Goal: Task Accomplishment & Management: Manage account settings

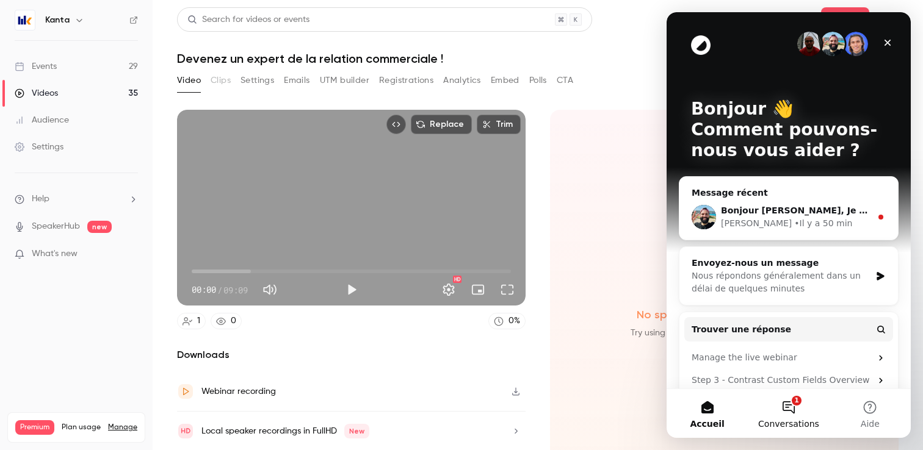
click at [797, 420] on span "Conversations" at bounding box center [788, 424] width 61 height 9
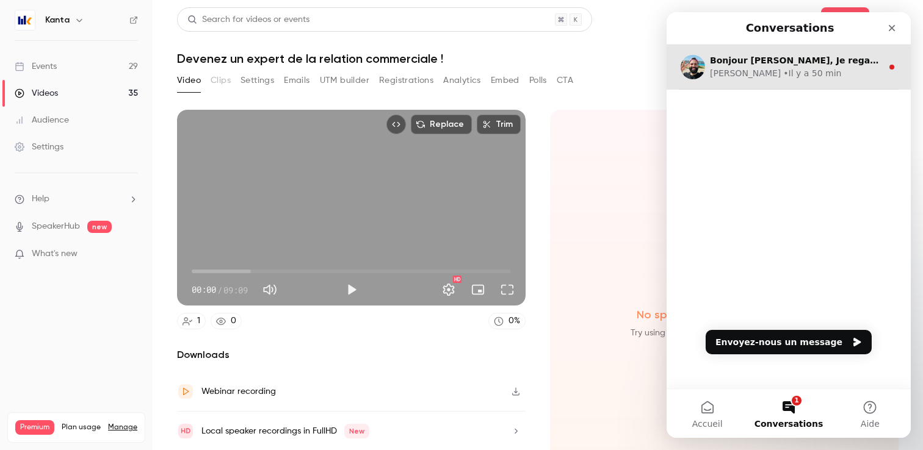
click at [799, 64] on span "Bonjour Nicolas, Je regarde ça en tout début d'après-midi et retiens vers toi :)" at bounding box center [921, 61] width 422 height 10
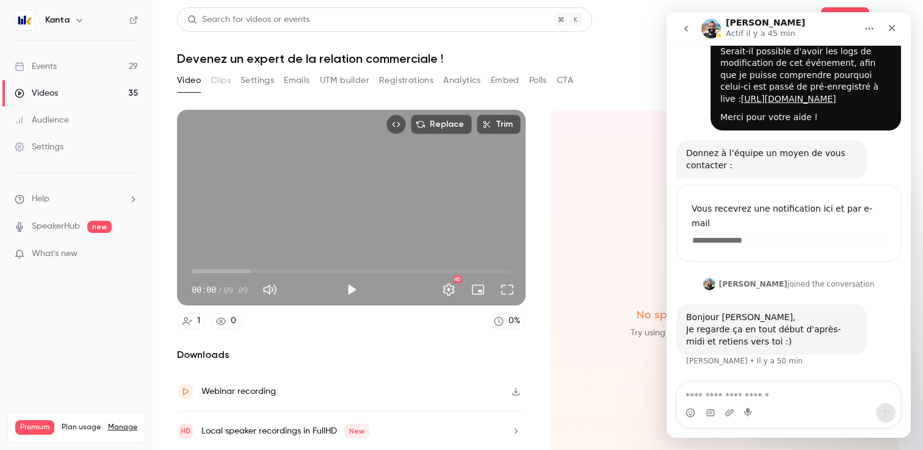
scroll to position [53, 0]
click at [65, 21] on h6 "Kanta" at bounding box center [57, 20] width 24 height 12
click at [75, 21] on icon "button" at bounding box center [79, 20] width 10 height 10
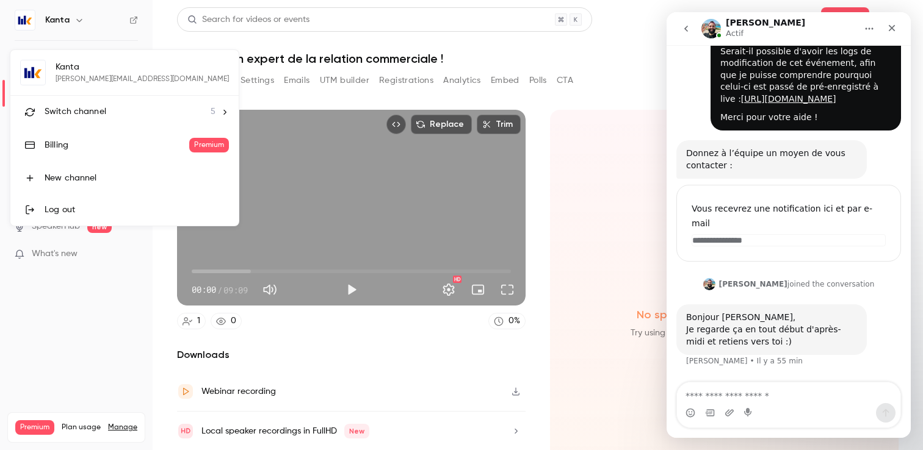
click at [121, 81] on div "Kanta nicolas@kanta.fr Switch channel 5 Billing Premium New channel Log out" at bounding box center [124, 138] width 228 height 176
click at [118, 110] on div "Switch channel 5" at bounding box center [130, 112] width 171 height 13
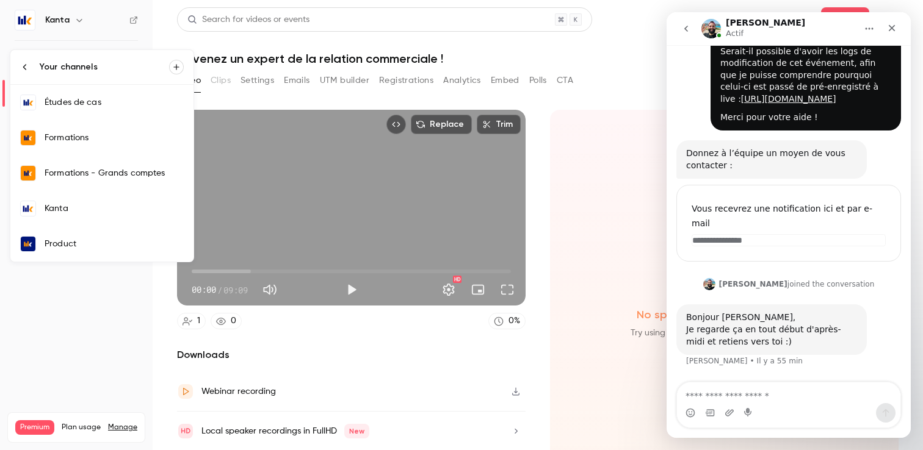
click at [176, 67] on icon "button" at bounding box center [175, 66] width 5 height 5
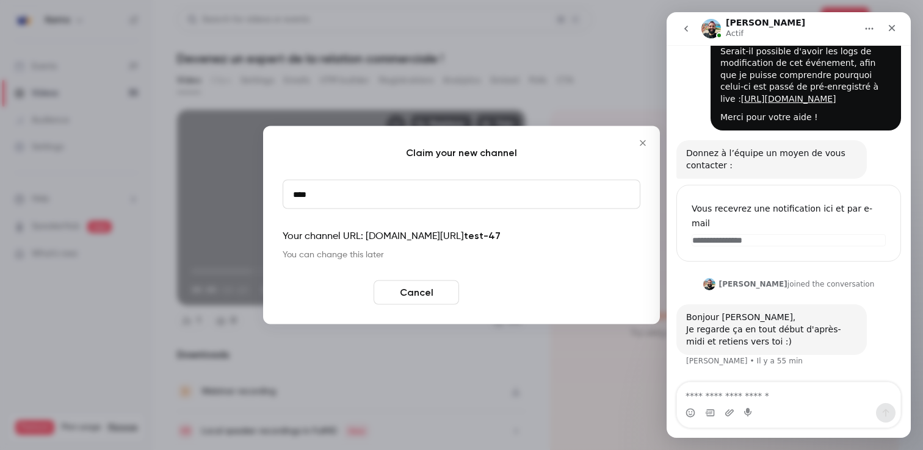
type input "****"
click at [519, 301] on button "Create" at bounding box center [506, 293] width 85 height 24
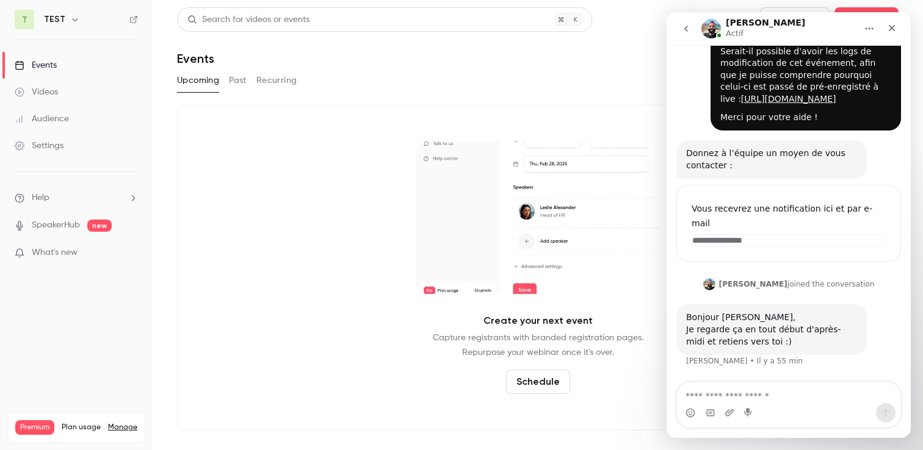
click at [544, 382] on button "Schedule" at bounding box center [538, 382] width 64 height 24
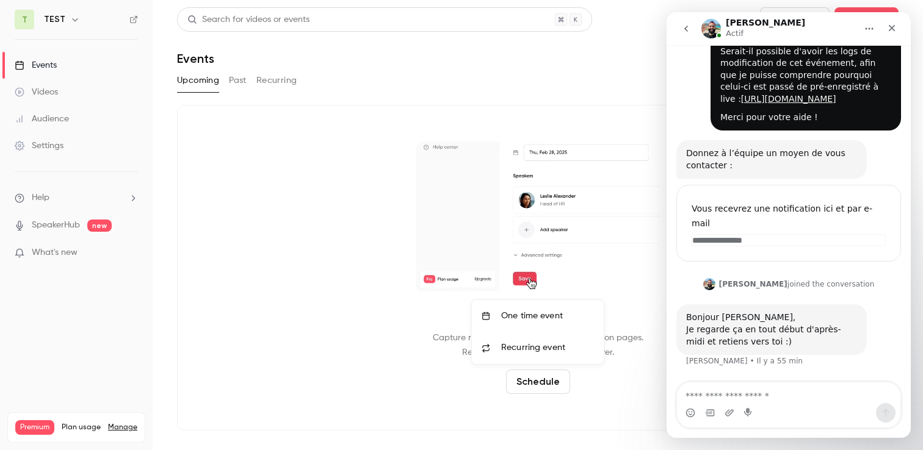
click at [538, 320] on div "One time event" at bounding box center [547, 316] width 93 height 12
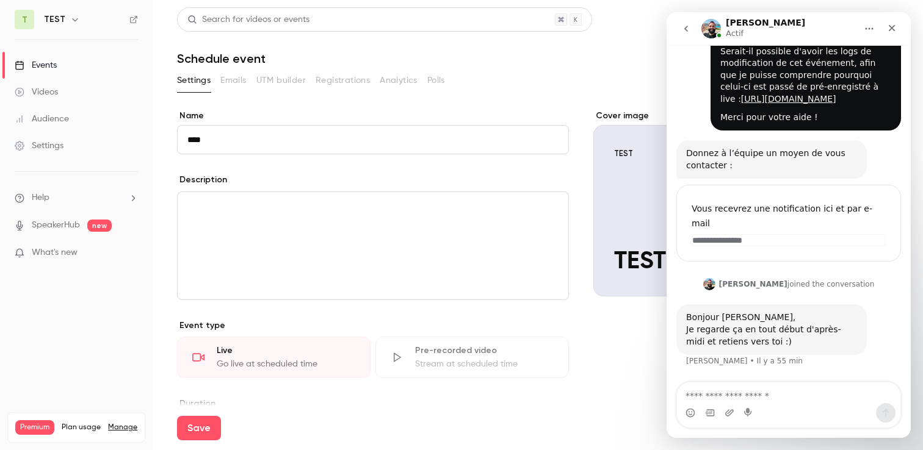
type input "****"
click at [428, 351] on div "Pre-recorded video" at bounding box center [484, 351] width 139 height 12
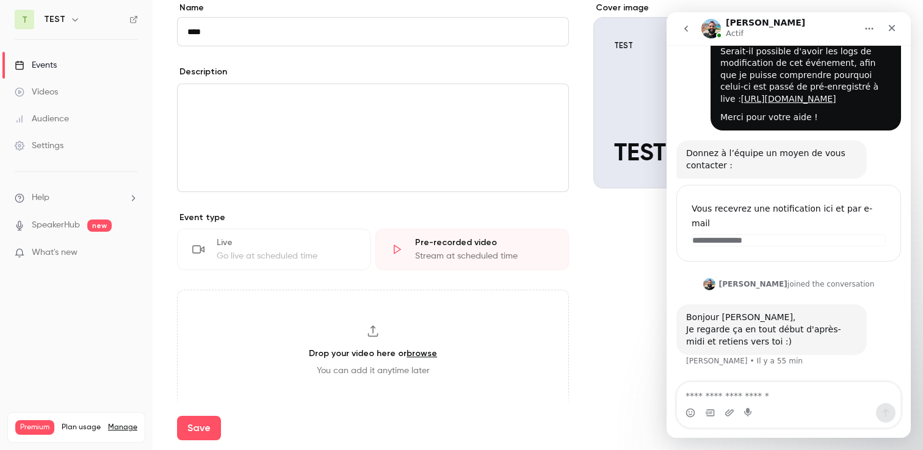
scroll to position [139, 0]
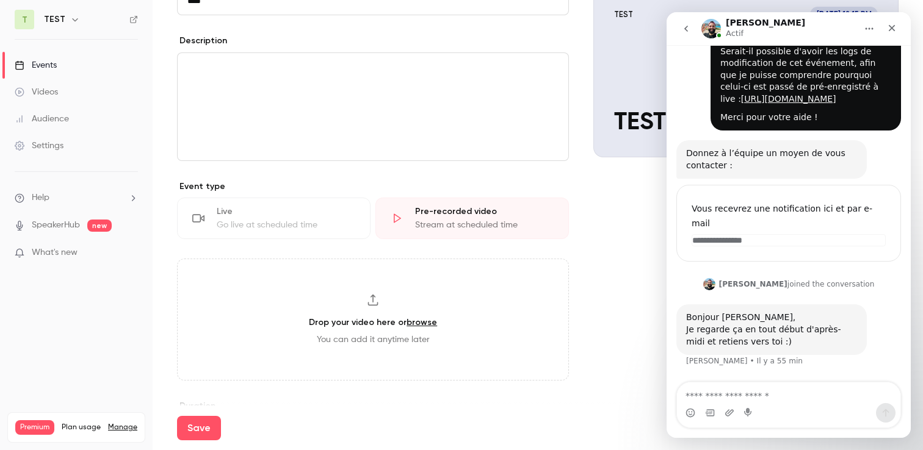
click at [370, 325] on h3 "Drop your video here or browse" at bounding box center [373, 322] width 128 height 13
type input "**********"
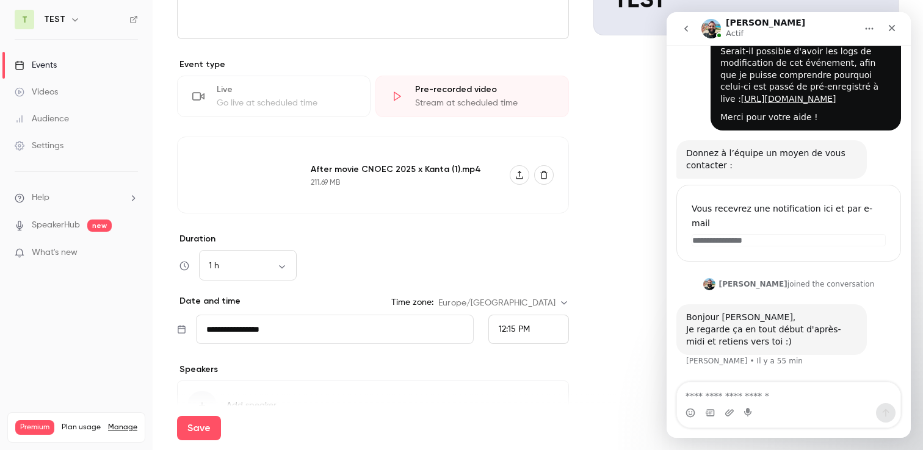
scroll to position [298, 0]
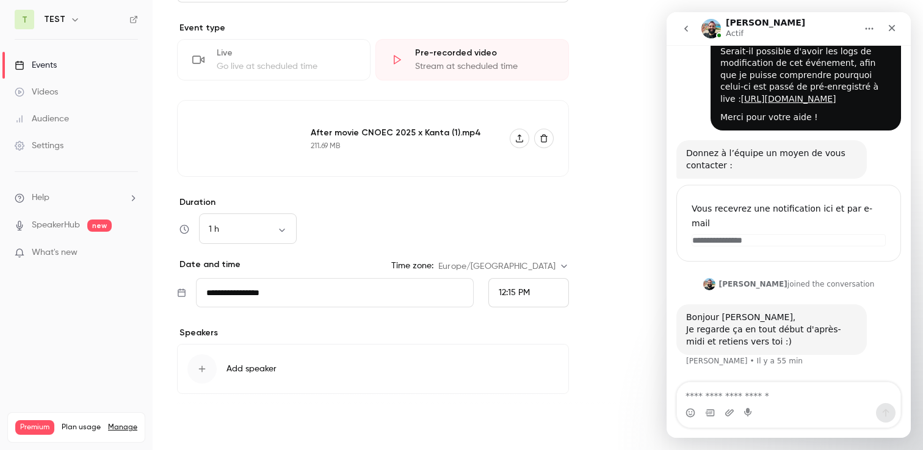
click at [209, 425] on button "Save" at bounding box center [199, 428] width 44 height 24
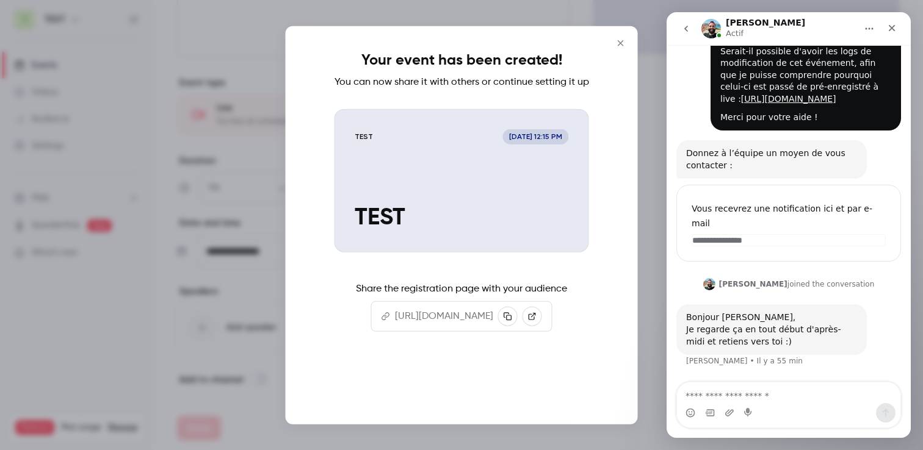
click at [486, 397] on button "Continue" at bounding box center [461, 384] width 122 height 29
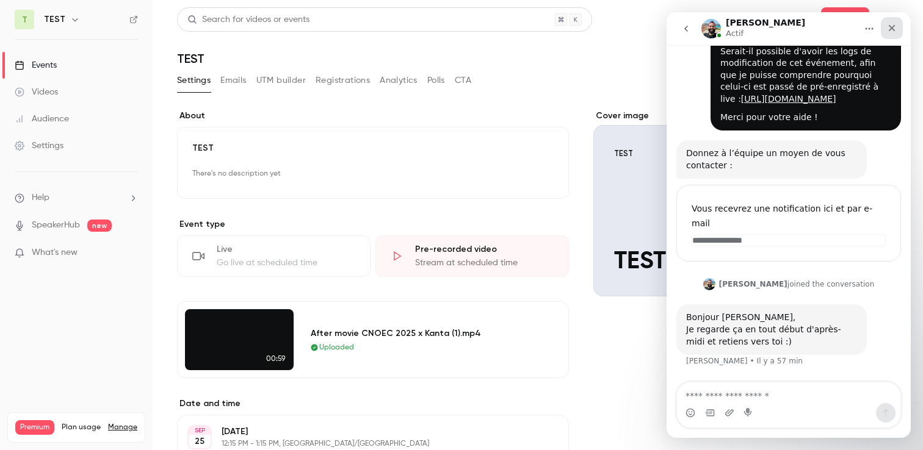
click at [894, 25] on icon "Fermer" at bounding box center [891, 28] width 7 height 7
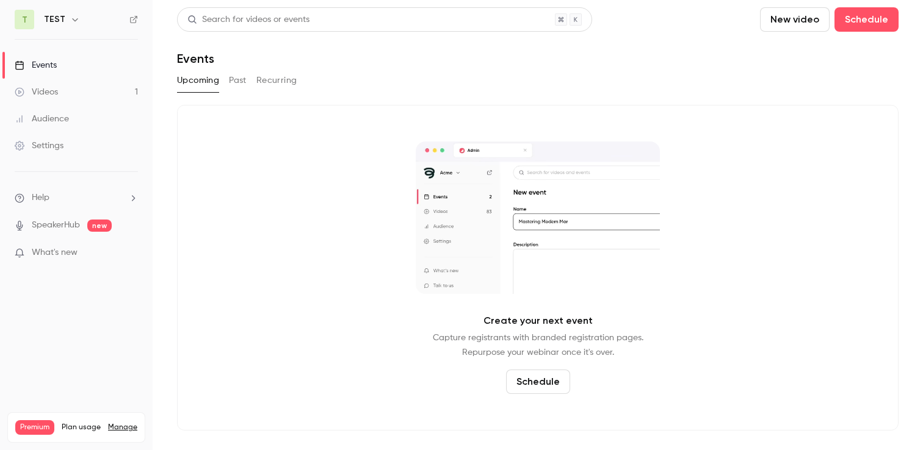
click at [70, 21] on icon "button" at bounding box center [75, 20] width 10 height 10
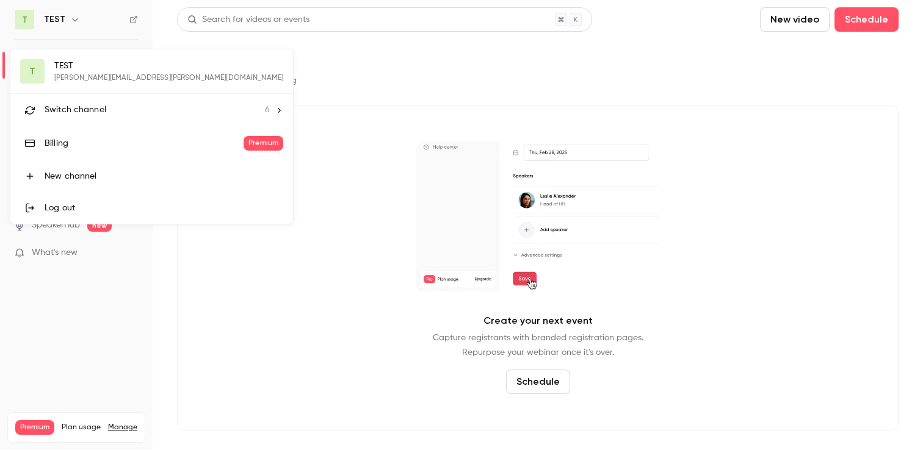
click at [98, 124] on li "Switch channel 6" at bounding box center [151, 110] width 282 height 32
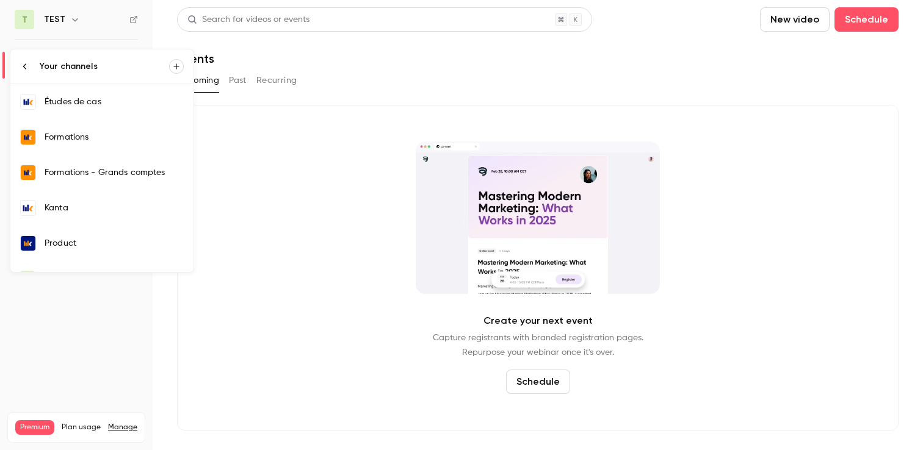
click at [71, 217] on link "Kanta" at bounding box center [101, 207] width 183 height 35
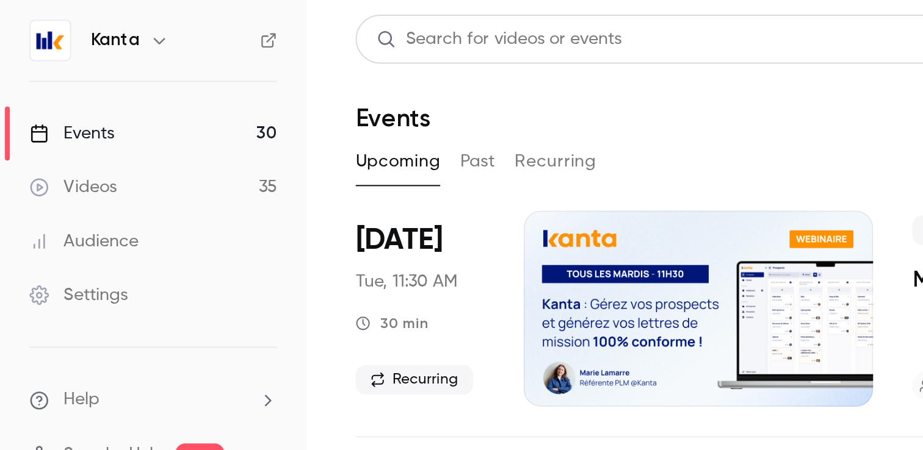
click at [79, 22] on icon "button" at bounding box center [79, 20] width 10 height 10
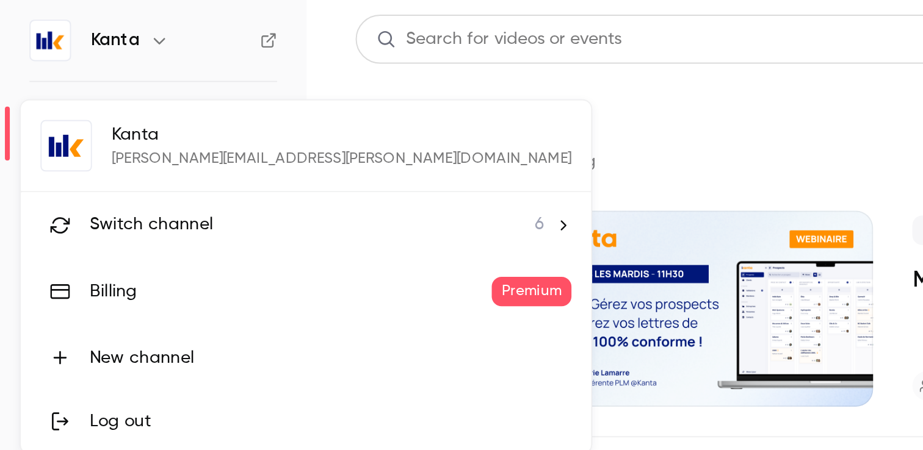
click at [115, 114] on div "Switch channel 6" at bounding box center [158, 112] width 226 height 13
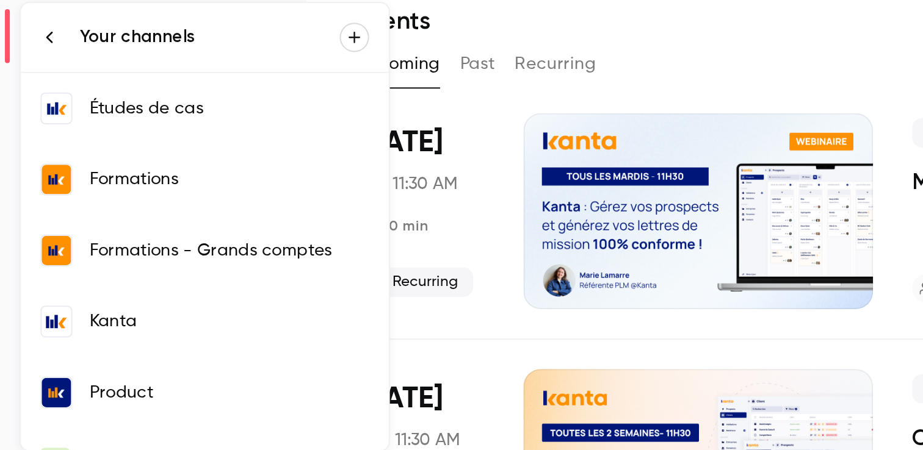
scroll to position [23, 0]
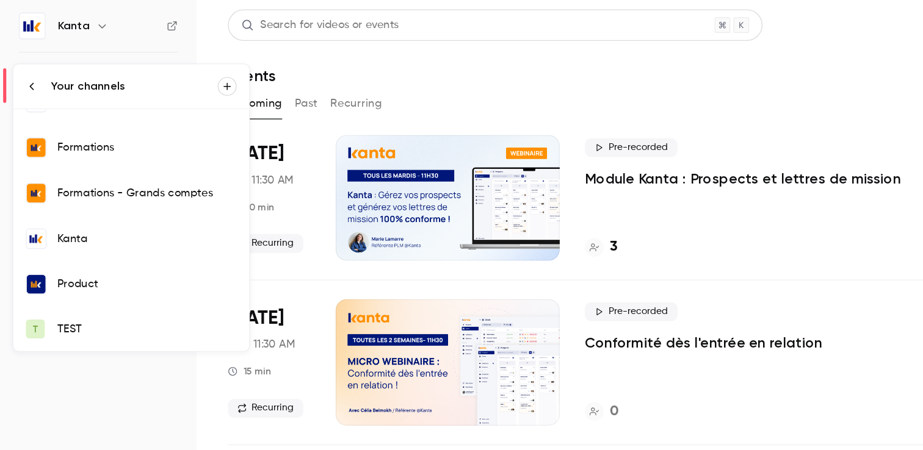
click at [68, 262] on link "T TEST" at bounding box center [101, 256] width 183 height 34
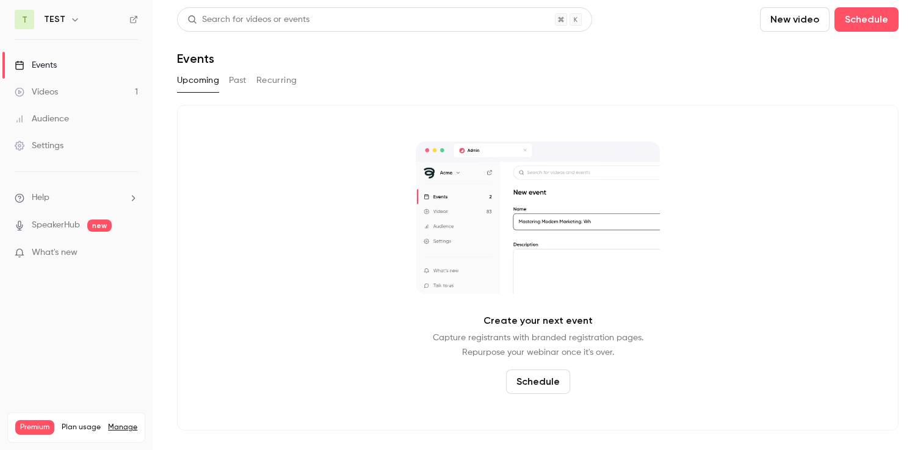
click at [92, 93] on link "Videos 1" at bounding box center [76, 92] width 153 height 27
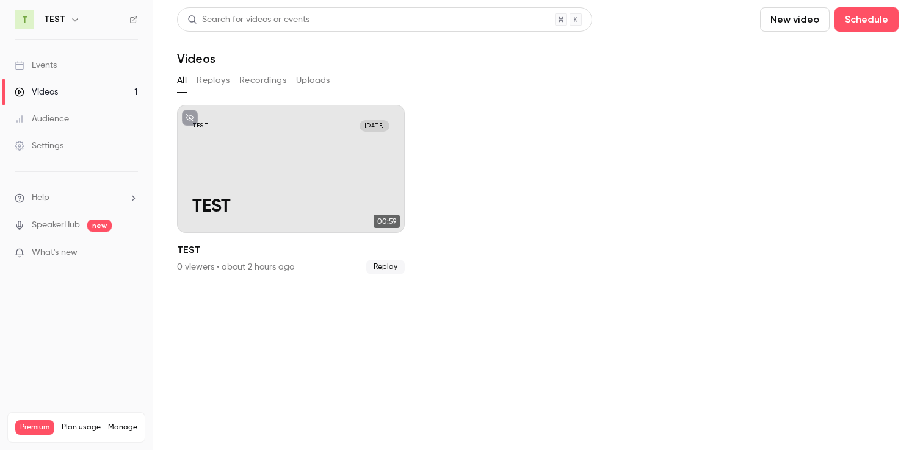
click at [83, 67] on link "Events" at bounding box center [76, 65] width 153 height 27
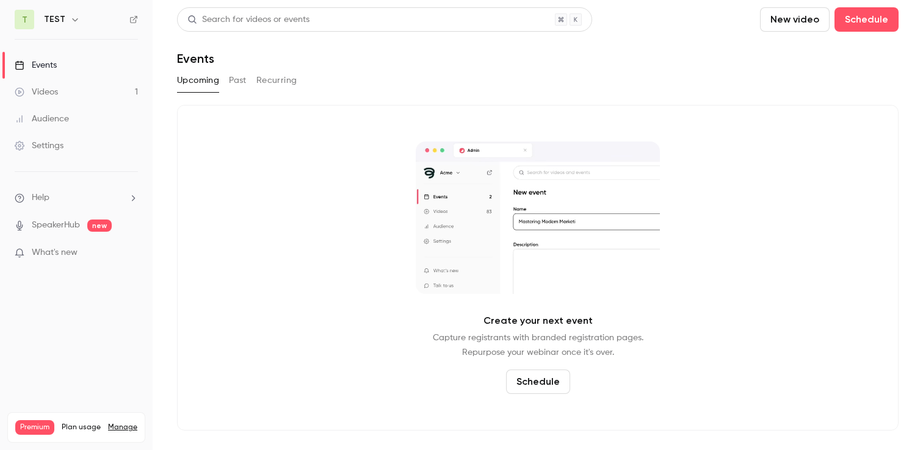
click at [242, 80] on button "Past" at bounding box center [238, 81] width 18 height 20
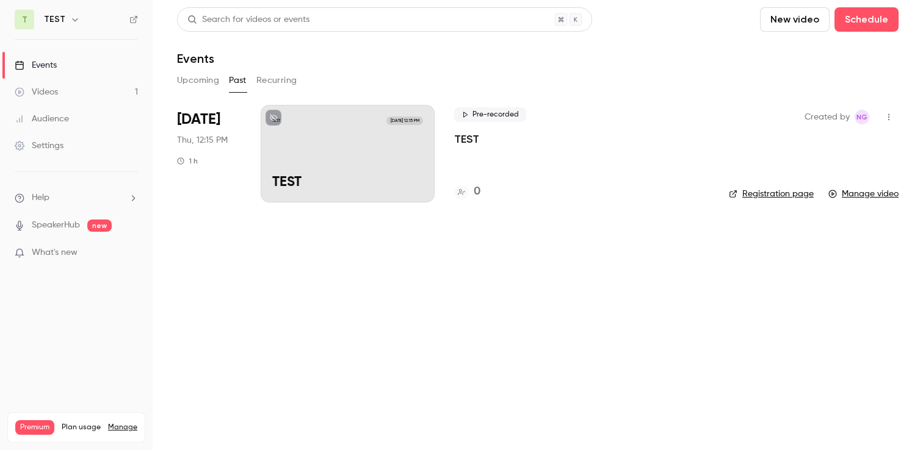
click at [422, 164] on div "TEST Sep 25, 12:15 PM TEST" at bounding box center [348, 154] width 174 height 98
click at [195, 81] on button "Upcoming" at bounding box center [198, 81] width 42 height 20
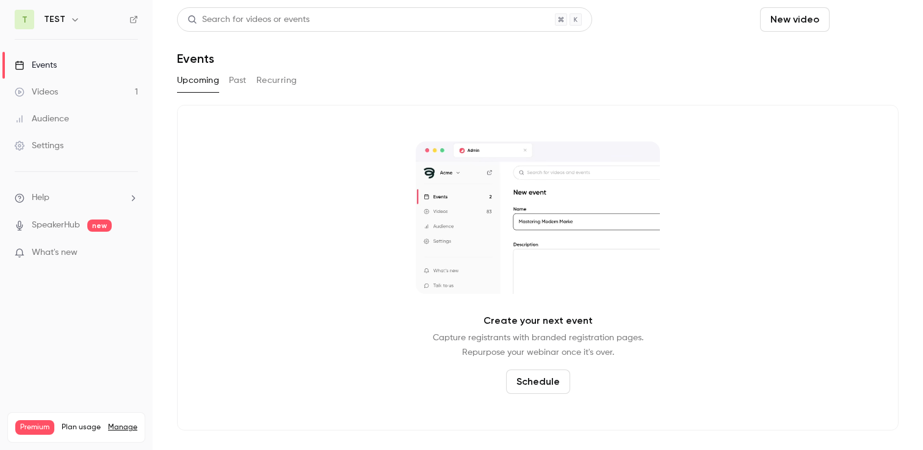
click at [851, 14] on button "Schedule" at bounding box center [866, 19] width 64 height 24
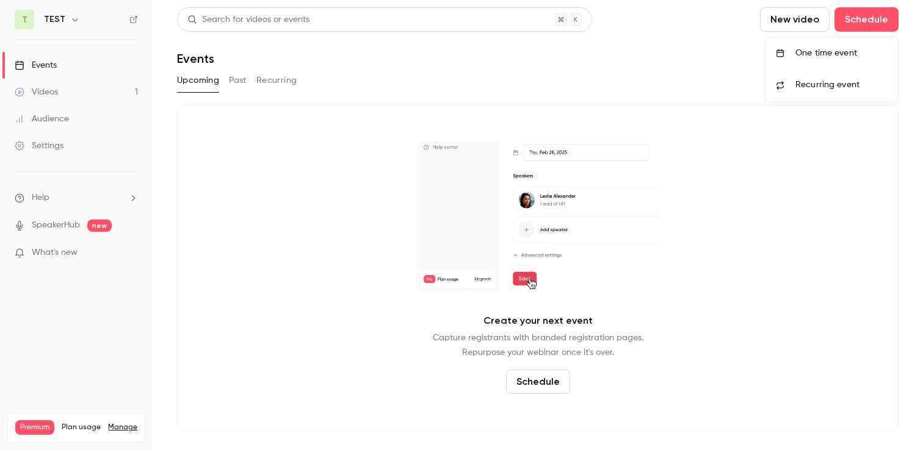
click at [835, 52] on div "One time event" at bounding box center [841, 53] width 93 height 12
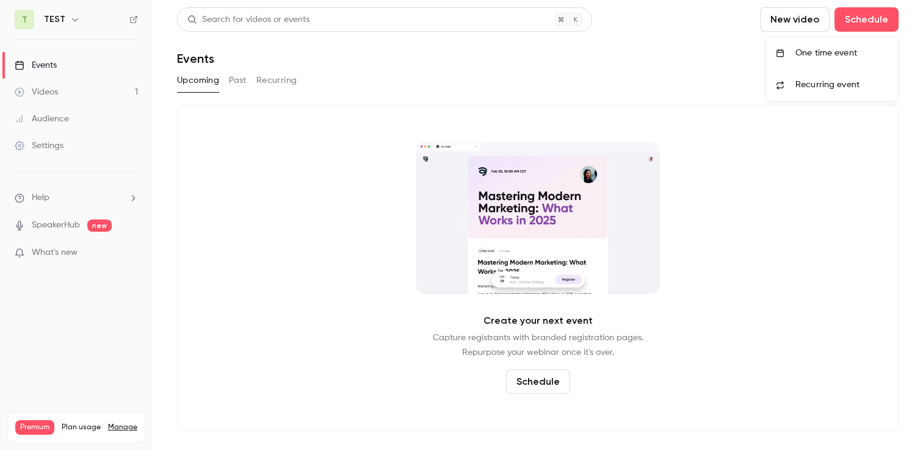
click at [835, 52] on div "One time event" at bounding box center [841, 53] width 93 height 12
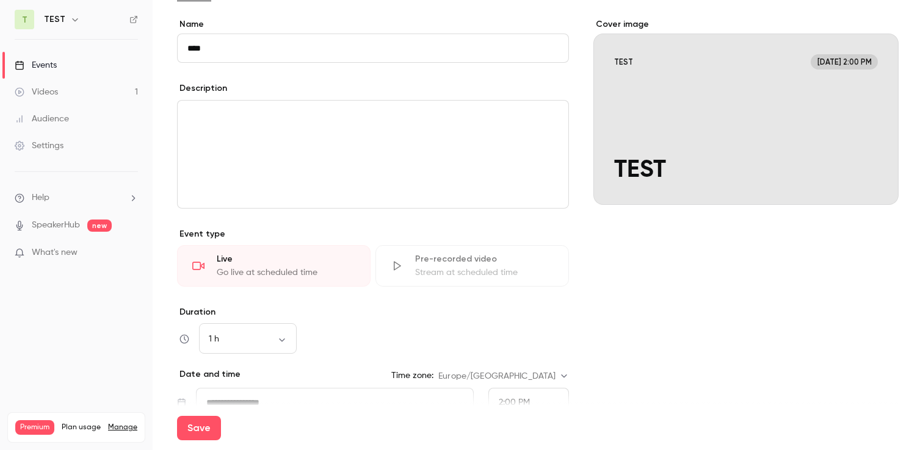
scroll to position [145, 0]
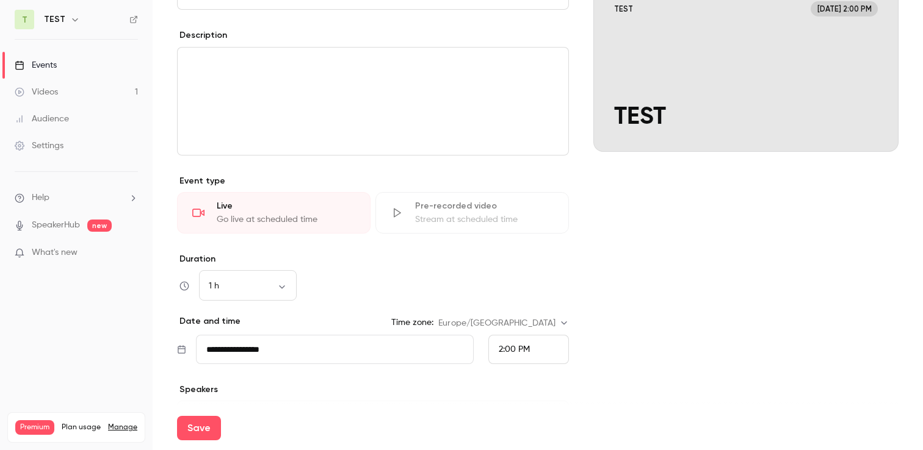
type input "****"
click at [440, 227] on div "Pre-recorded video Stream at scheduled time" at bounding box center [471, 212] width 193 height 41
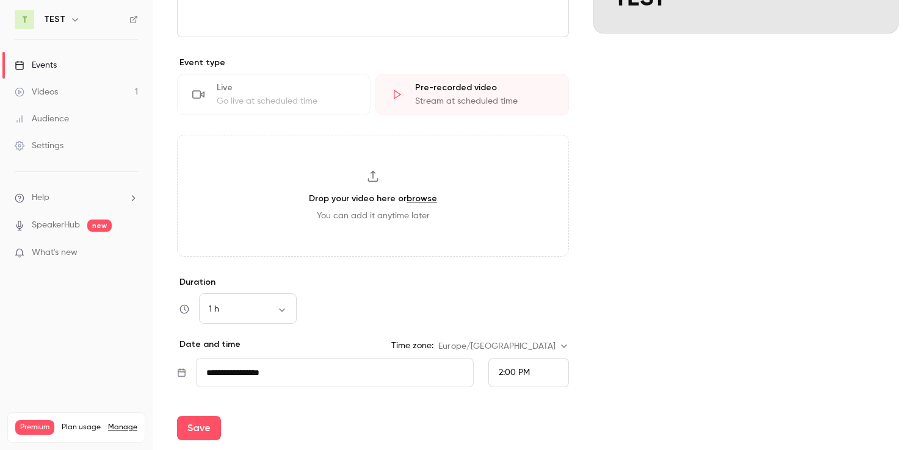
scroll to position [327, 0]
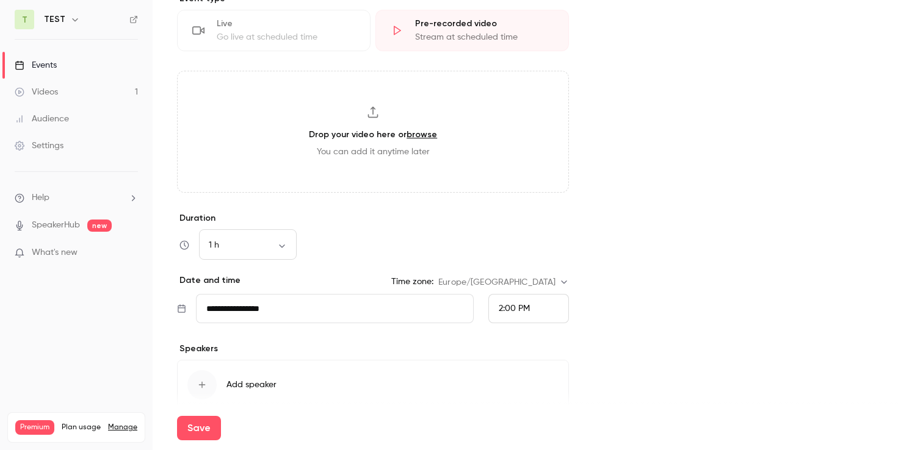
click at [401, 164] on div "Drop your video here or browse You can add it anytime later" at bounding box center [373, 132] width 392 height 122
type input "**********"
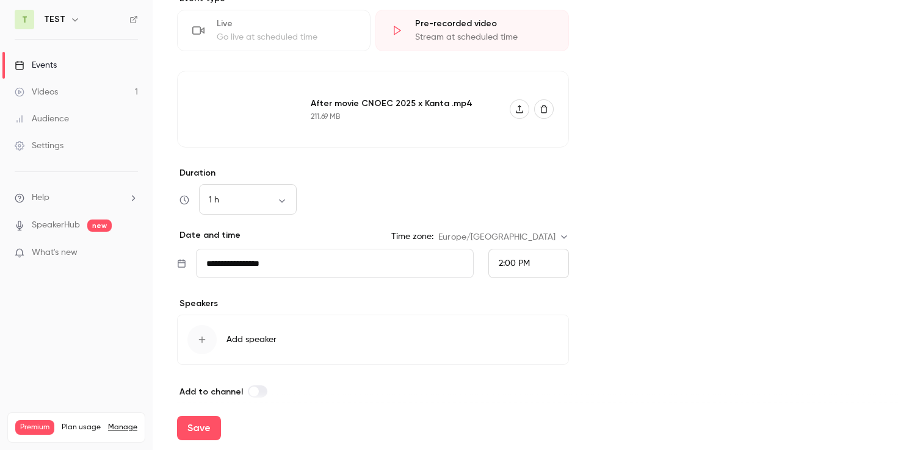
scroll to position [339, 0]
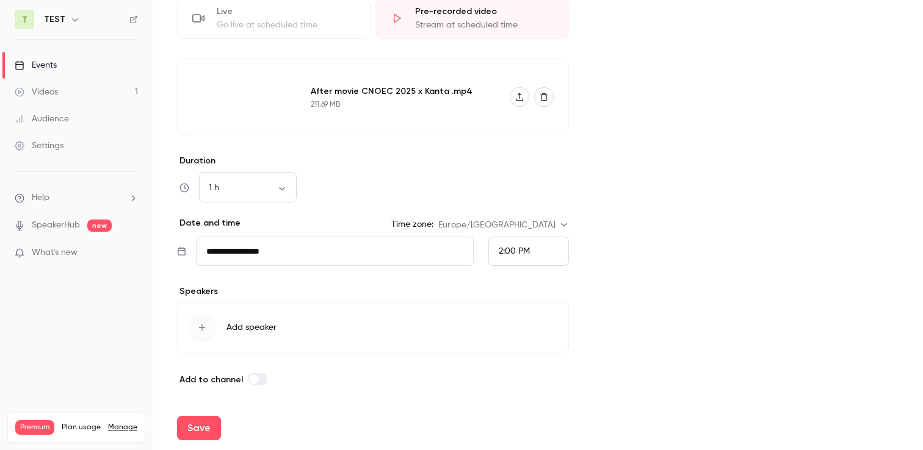
click at [531, 256] on div "2:00 PM" at bounding box center [528, 251] width 81 height 29
click at [530, 157] on div "2:15 PM" at bounding box center [528, 161] width 60 height 13
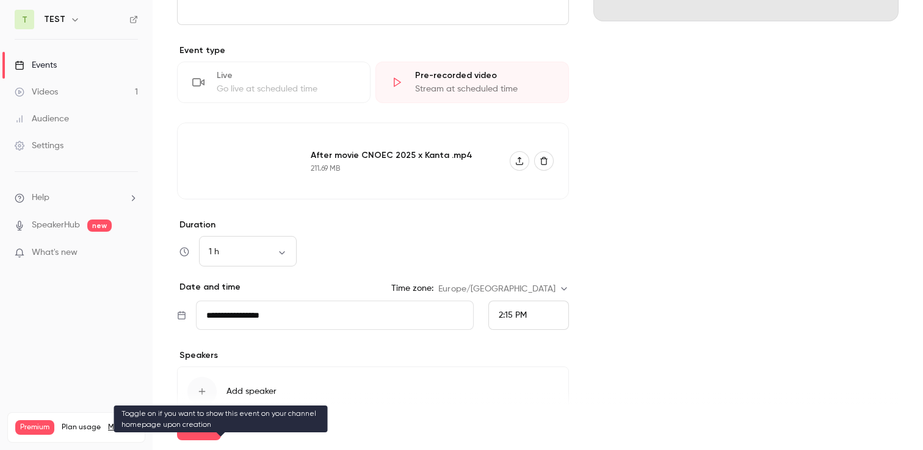
scroll to position [261, 0]
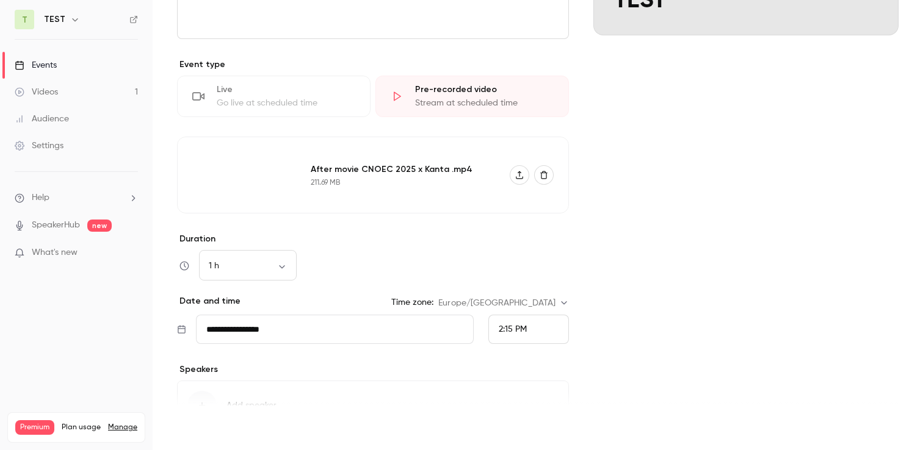
click at [196, 429] on button "Save" at bounding box center [199, 428] width 44 height 24
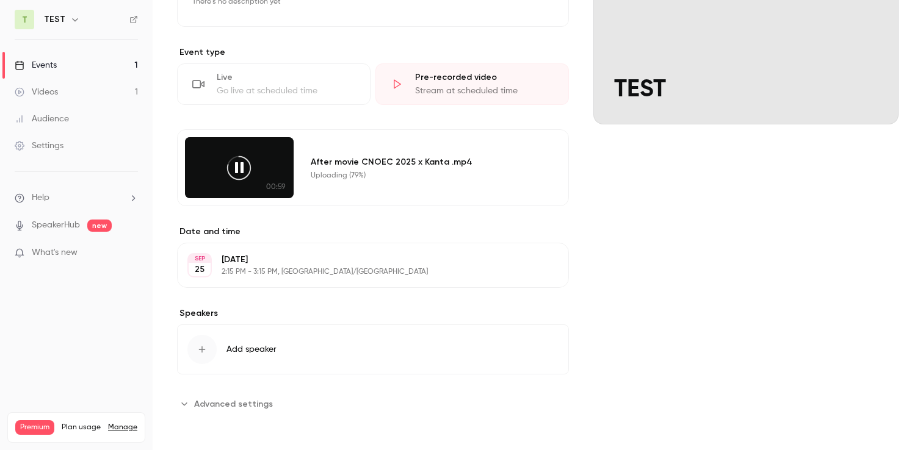
click at [45, 96] on div "Videos" at bounding box center [36, 92] width 43 height 12
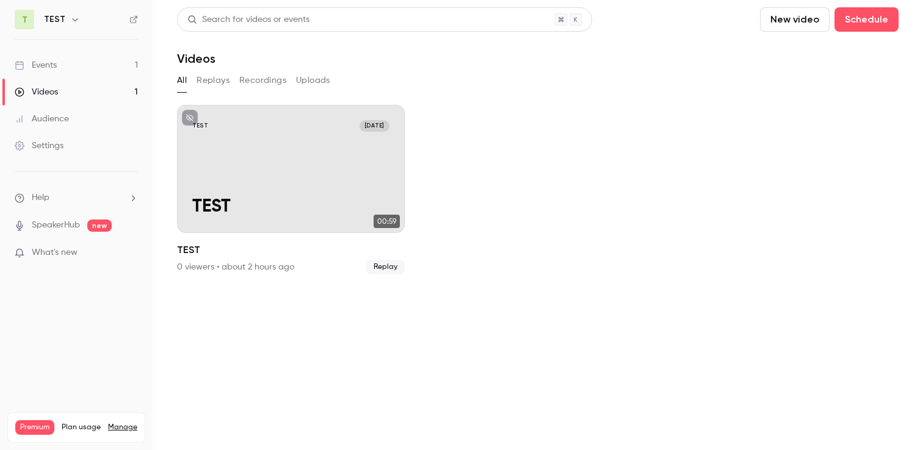
click at [53, 68] on div "Events" at bounding box center [36, 65] width 42 height 12
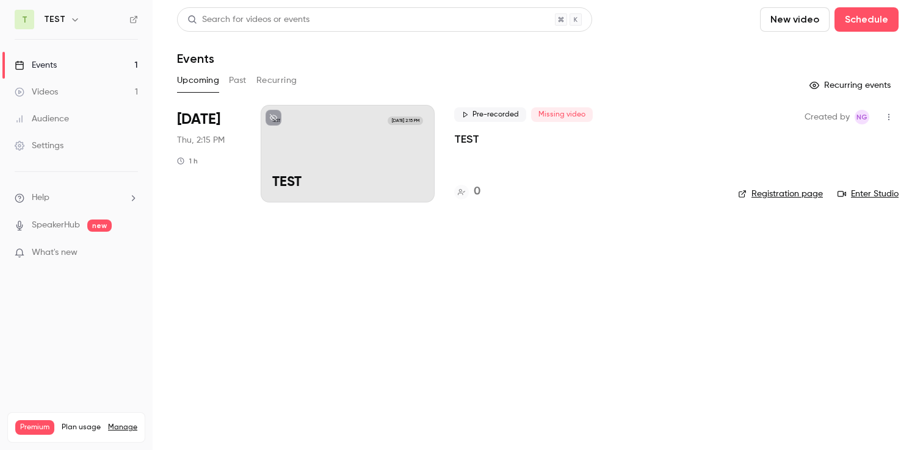
click at [307, 142] on div "TEST Sep 25, 2:15 PM TEST" at bounding box center [348, 154] width 174 height 98
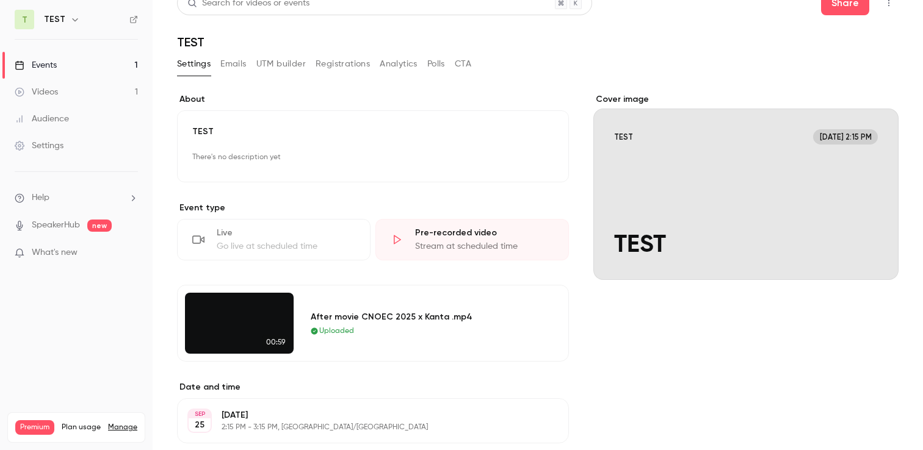
scroll to position [29, 0]
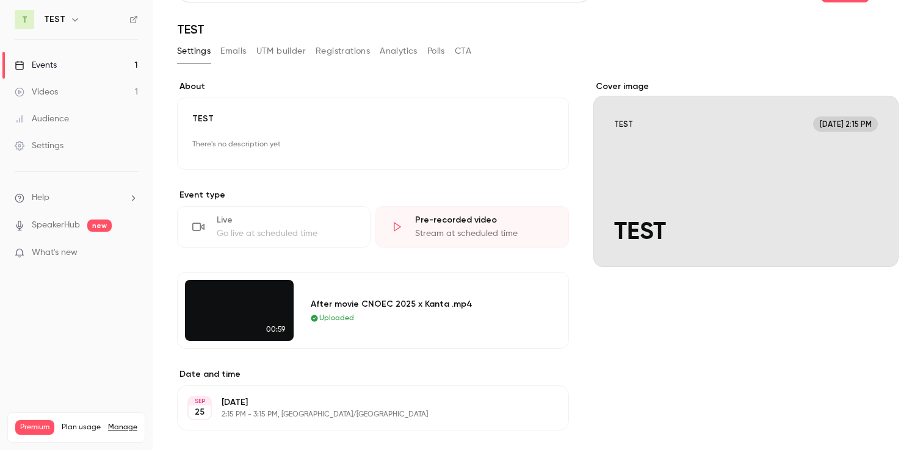
click at [63, 58] on link "Events 1" at bounding box center [76, 65] width 153 height 27
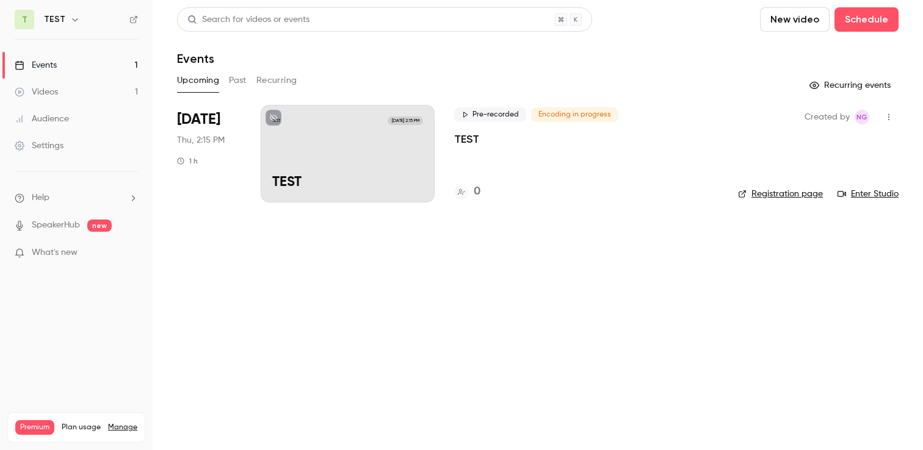
click at [54, 90] on div "Videos" at bounding box center [36, 92] width 43 height 12
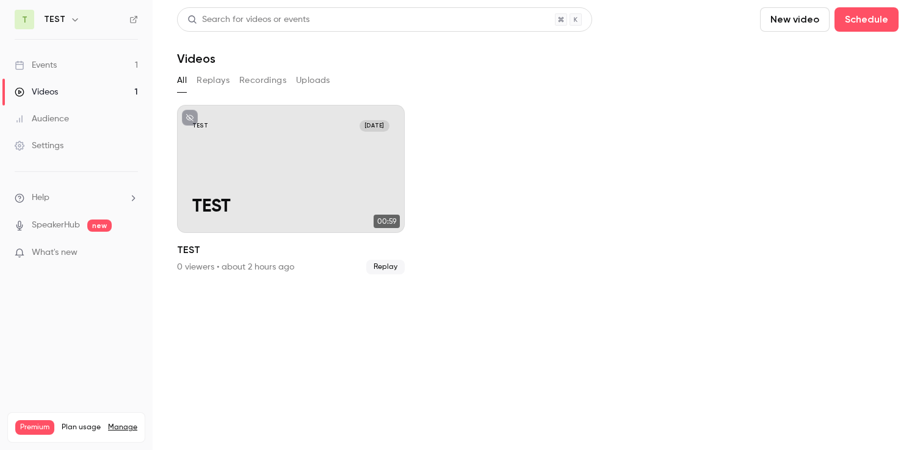
click at [52, 66] on div "Events" at bounding box center [36, 65] width 42 height 12
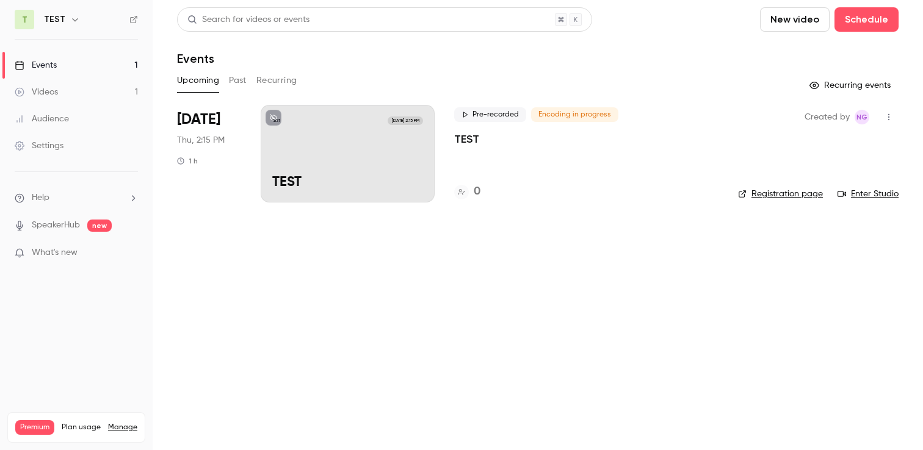
click at [52, 89] on div "Videos" at bounding box center [36, 92] width 43 height 12
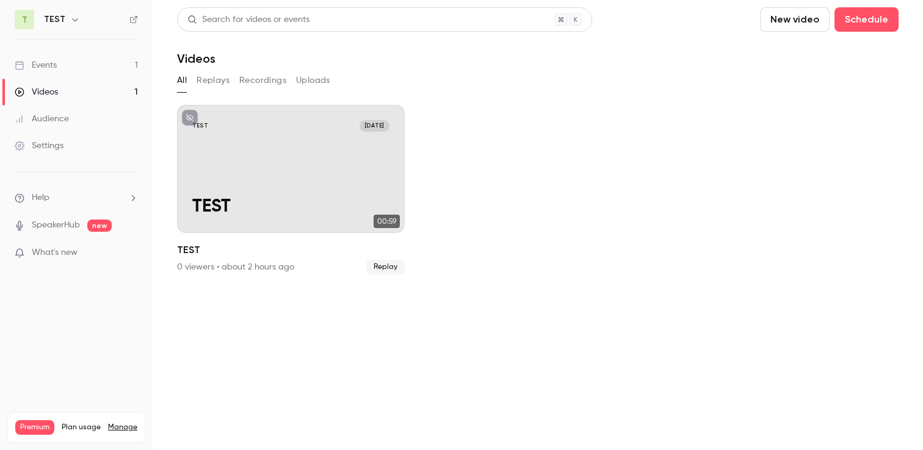
click at [52, 76] on link "Events 1" at bounding box center [76, 65] width 153 height 27
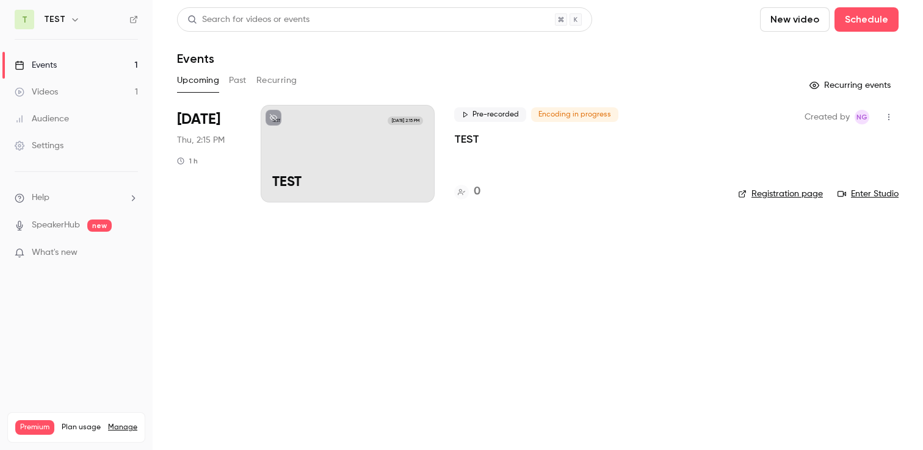
click at [278, 86] on button "Recurring" at bounding box center [276, 81] width 41 height 20
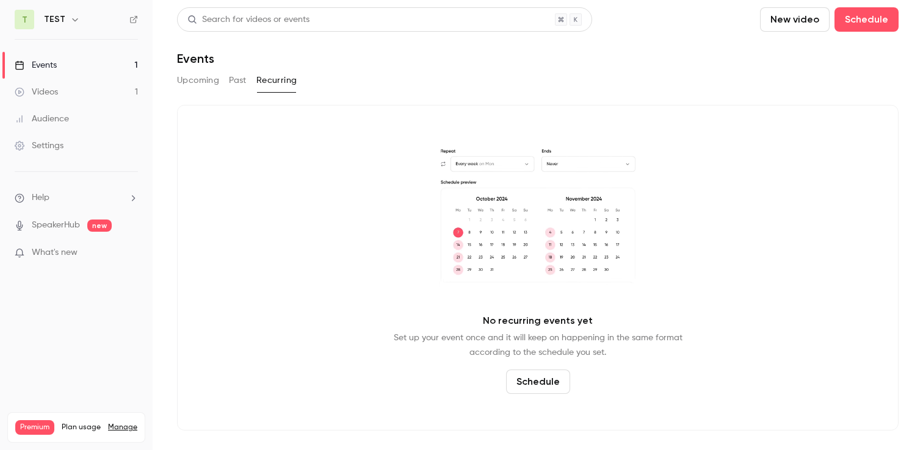
click at [205, 85] on button "Upcoming" at bounding box center [198, 81] width 42 height 20
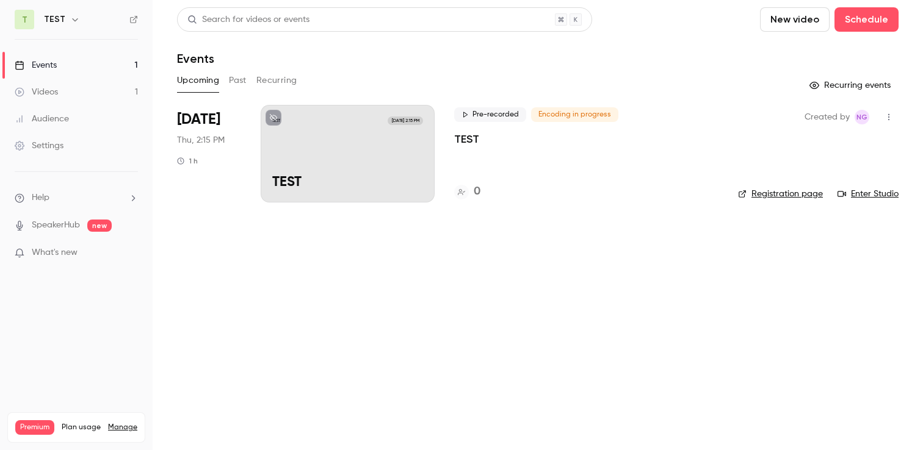
click at [71, 10] on div "T TEST" at bounding box center [76, 20] width 123 height 20
click at [73, 20] on icon "button" at bounding box center [75, 20] width 10 height 10
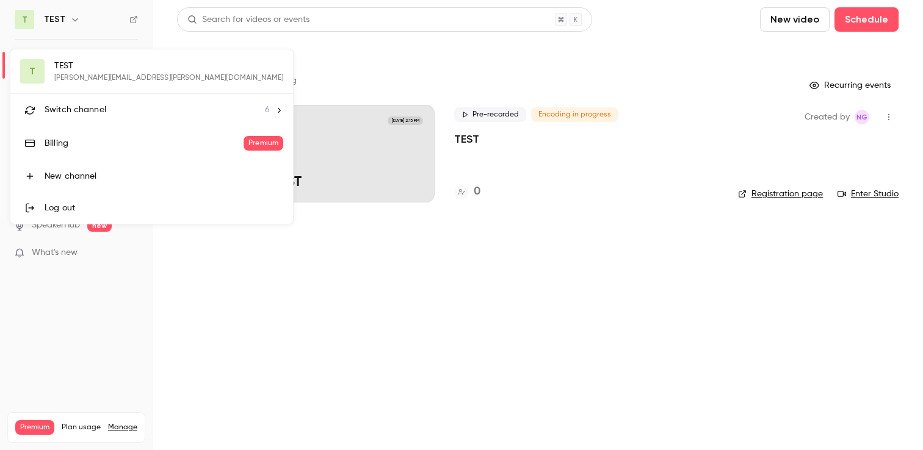
click at [80, 110] on span "Switch channel" at bounding box center [76, 110] width 62 height 13
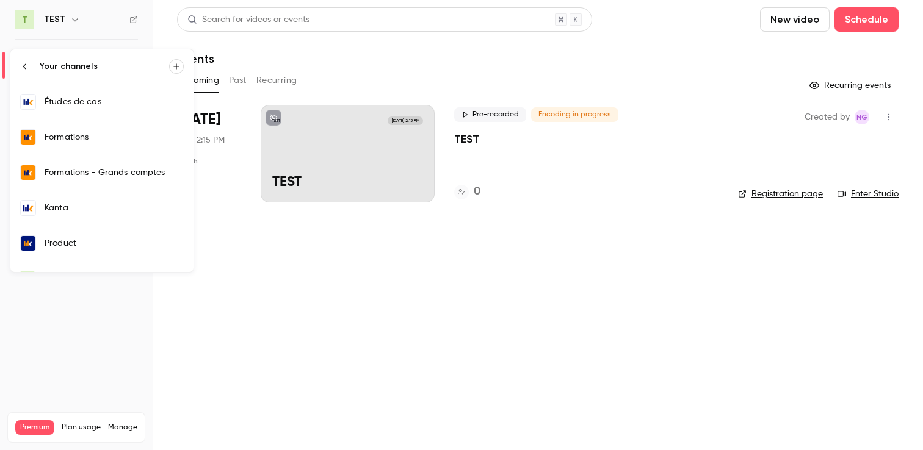
click at [103, 206] on div "Kanta" at bounding box center [114, 208] width 139 height 12
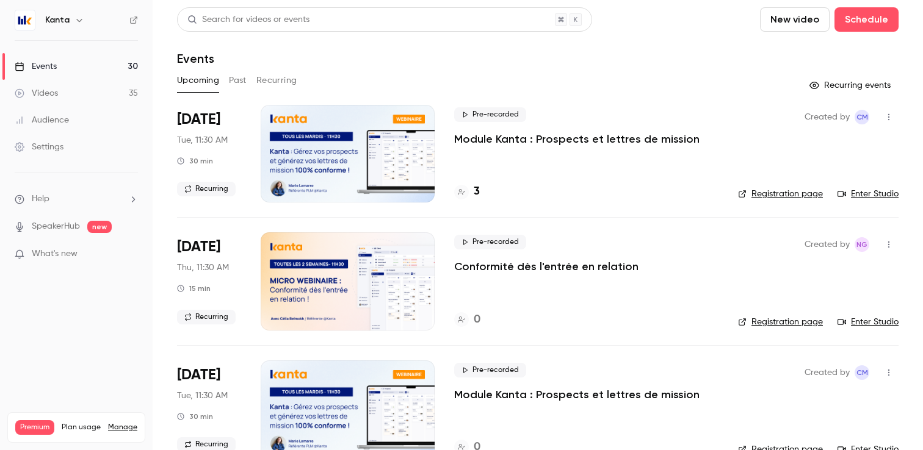
click at [279, 83] on button "Recurring" at bounding box center [276, 81] width 41 height 20
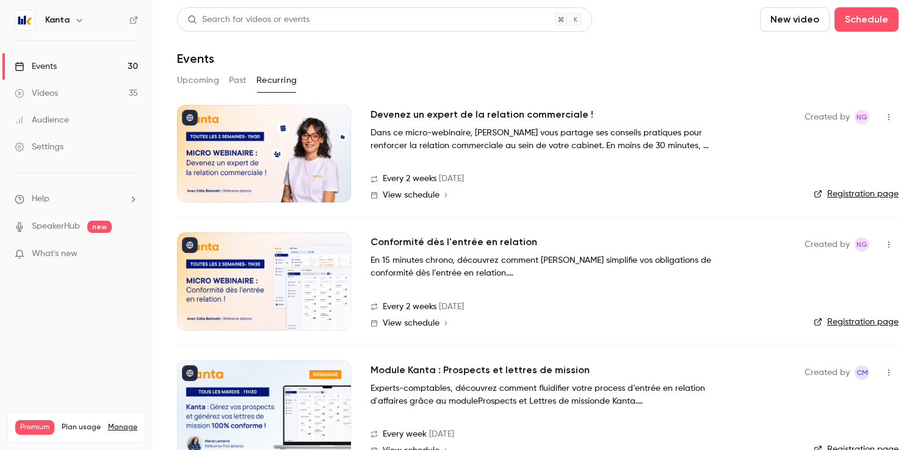
scroll to position [30, 0]
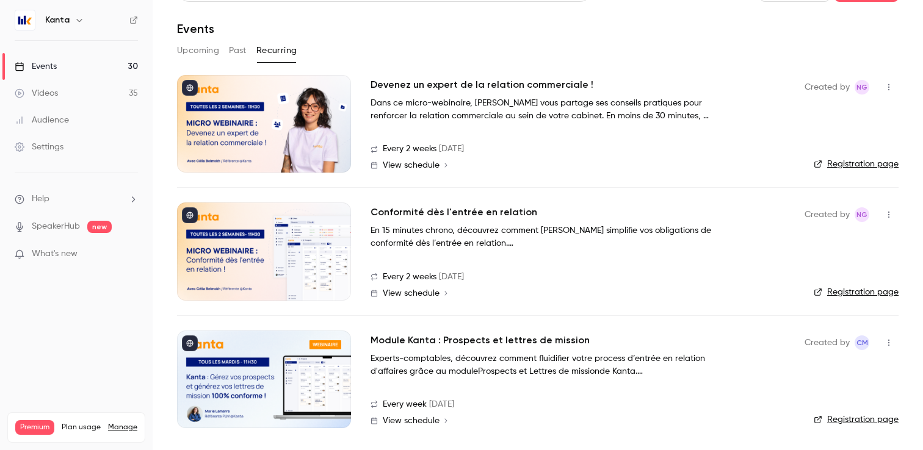
click at [273, 252] on div at bounding box center [264, 252] width 174 height 98
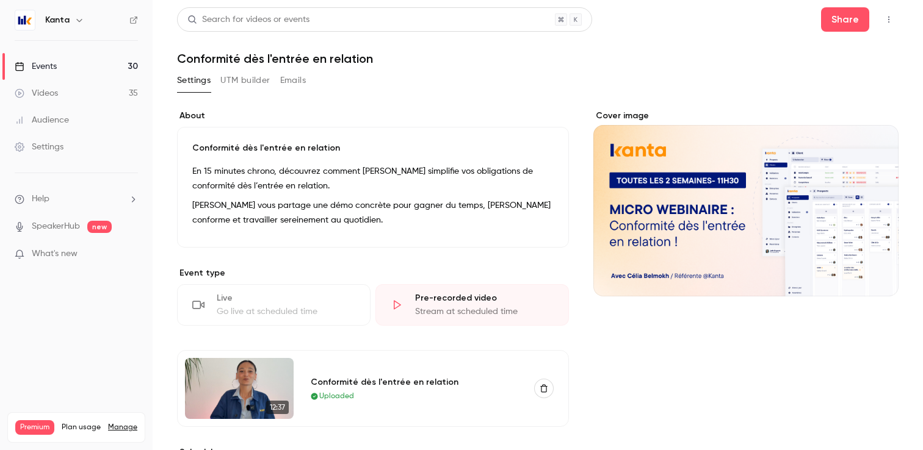
click at [108, 67] on link "Events 30" at bounding box center [76, 66] width 153 height 27
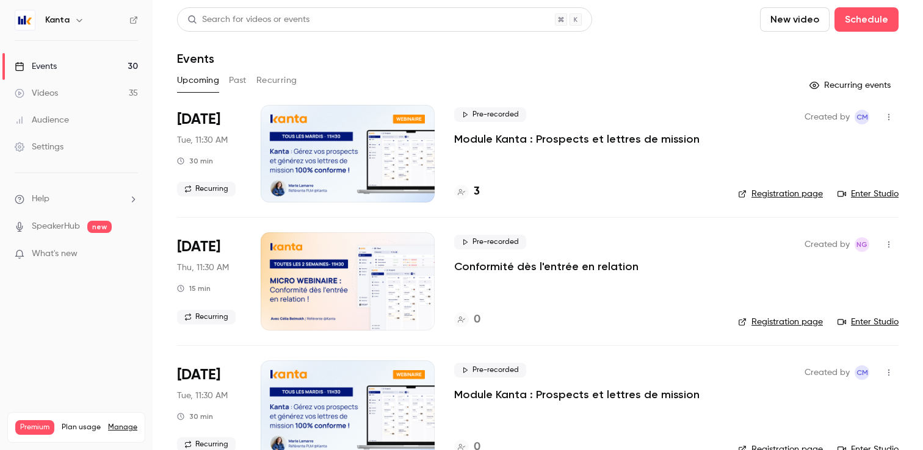
click at [206, 123] on span "[DATE]" at bounding box center [198, 120] width 43 height 20
click at [74, 20] on icon "button" at bounding box center [79, 20] width 10 height 10
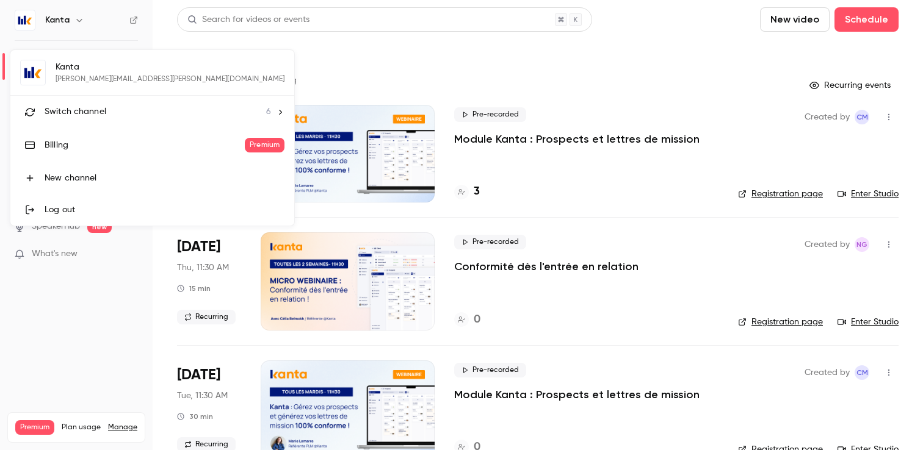
click at [139, 124] on li "Switch channel 6" at bounding box center [152, 112] width 284 height 32
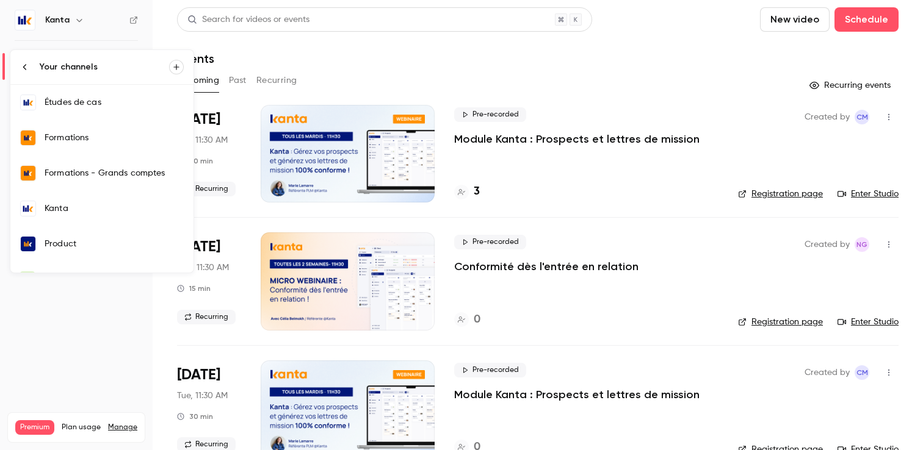
scroll to position [23, 0]
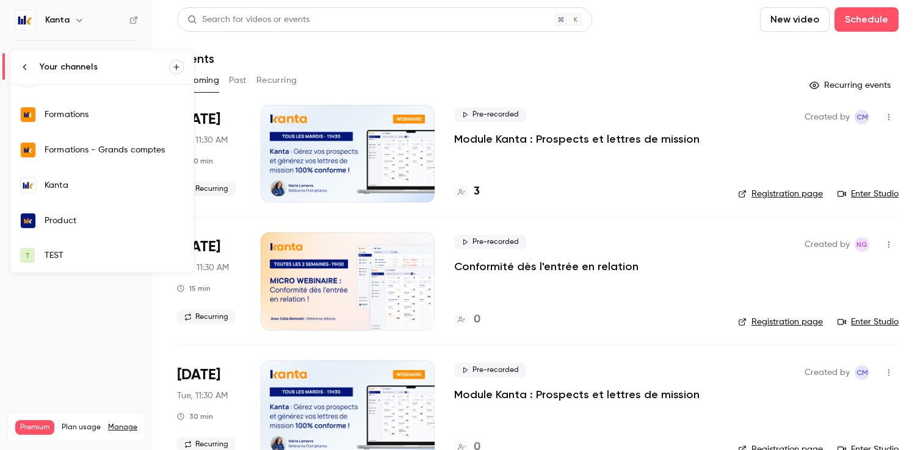
click at [73, 247] on link "T TEST" at bounding box center [101, 256] width 183 height 34
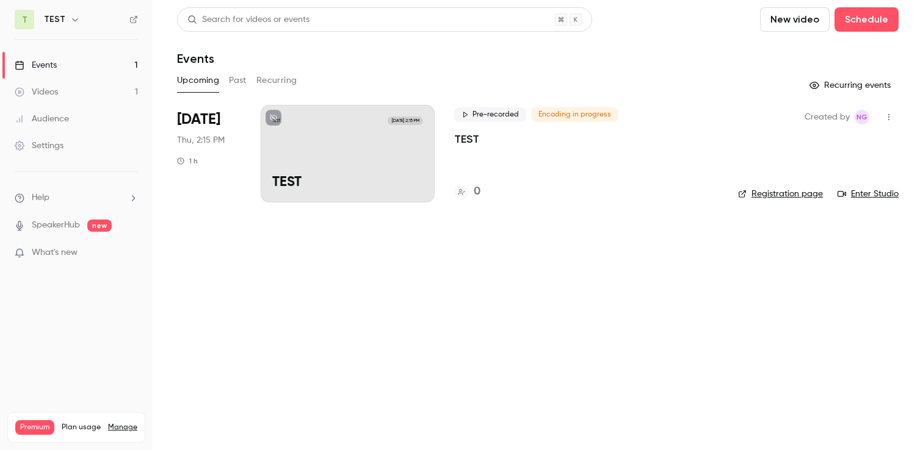
click at [871, 197] on link "Enter Studio" at bounding box center [867, 194] width 61 height 12
click at [71, 13] on button "button" at bounding box center [75, 19] width 15 height 15
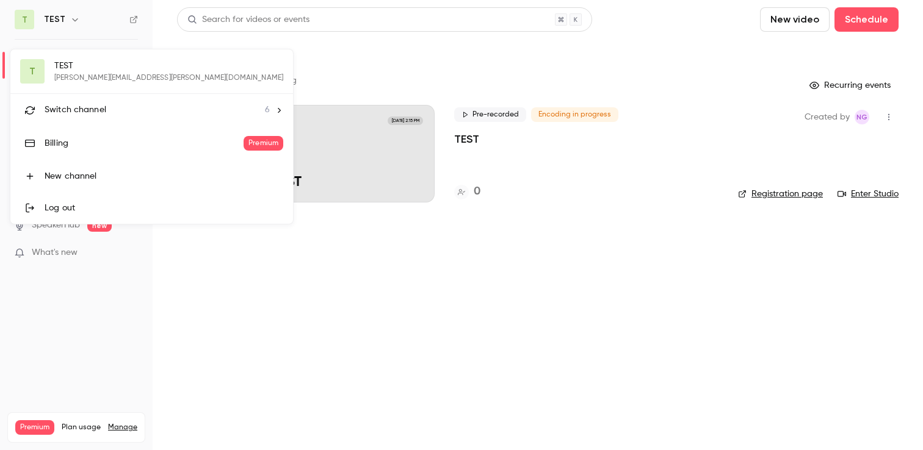
click at [92, 113] on span "Switch channel" at bounding box center [76, 110] width 62 height 13
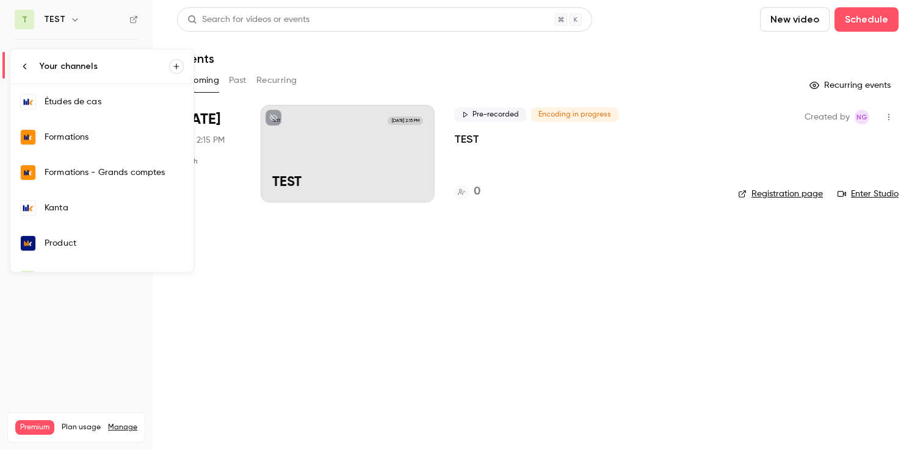
click at [76, 203] on div "Kanta" at bounding box center [114, 208] width 139 height 12
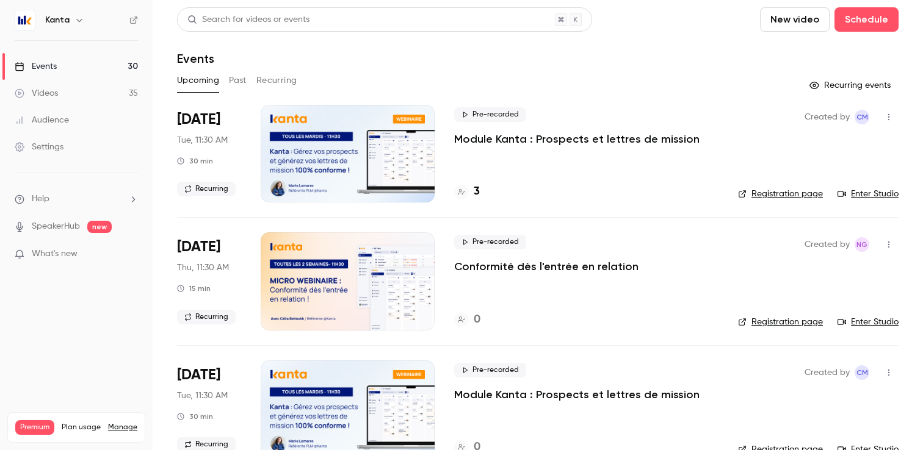
click at [239, 81] on button "Past" at bounding box center [238, 81] width 18 height 20
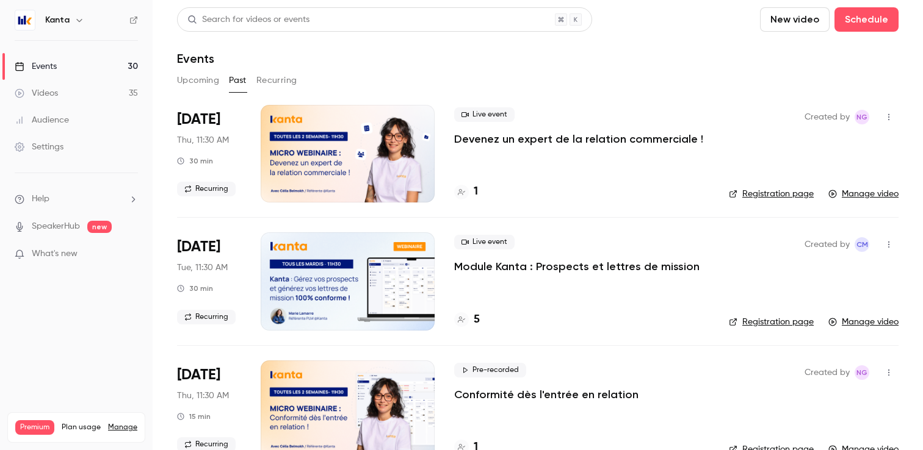
click at [185, 77] on button "Upcoming" at bounding box center [198, 81] width 42 height 20
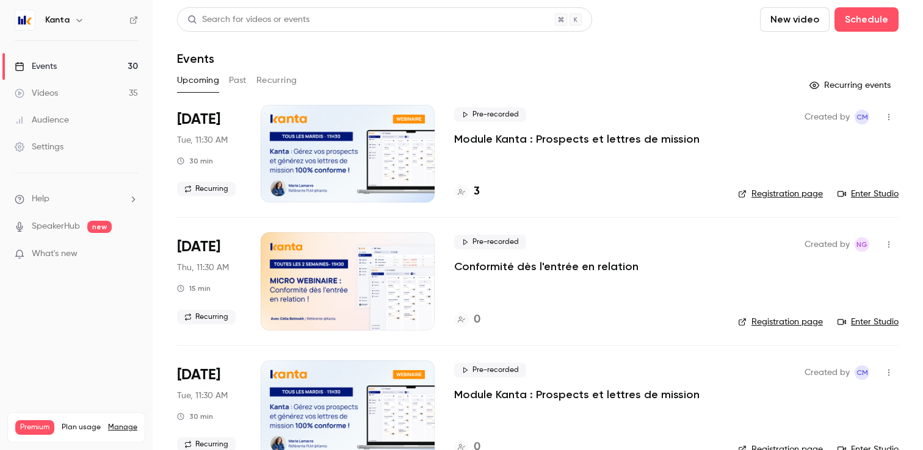
click at [840, 78] on button "Recurring events" at bounding box center [851, 86] width 95 height 20
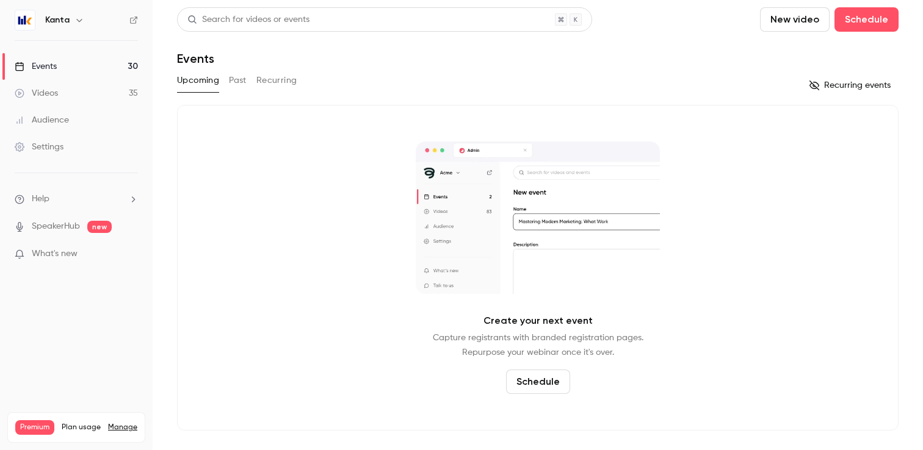
click at [840, 78] on button "Recurring events" at bounding box center [851, 86] width 95 height 20
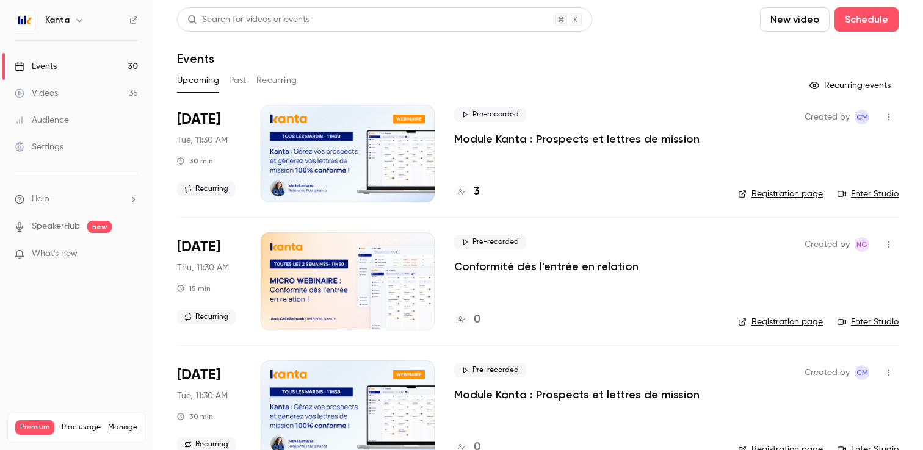
click at [339, 322] on div at bounding box center [348, 281] width 174 height 98
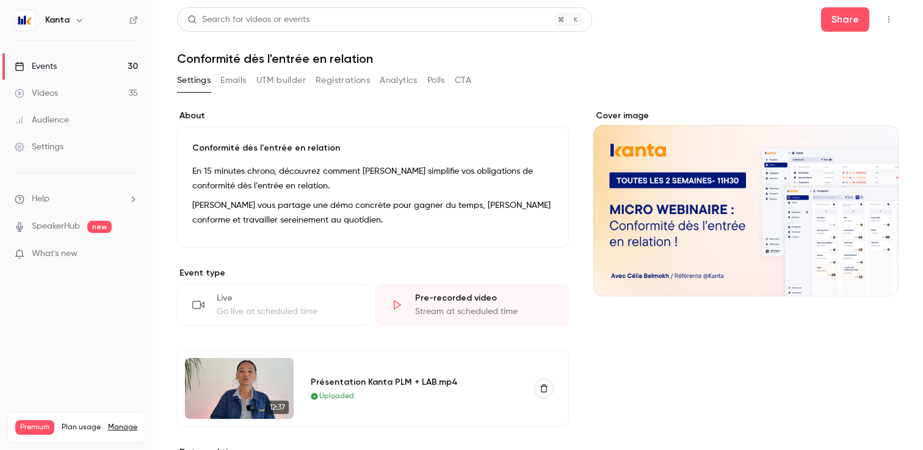
click at [73, 26] on button "button" at bounding box center [79, 20] width 15 height 15
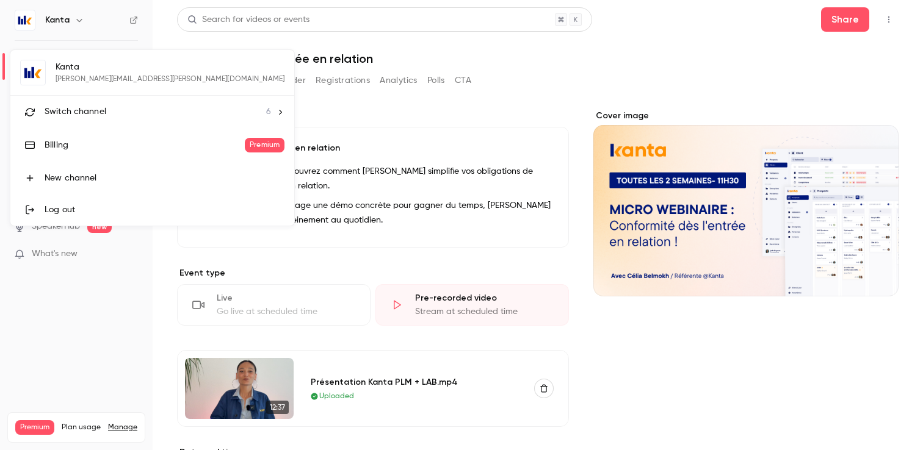
click at [85, 106] on span "Switch channel" at bounding box center [76, 112] width 62 height 13
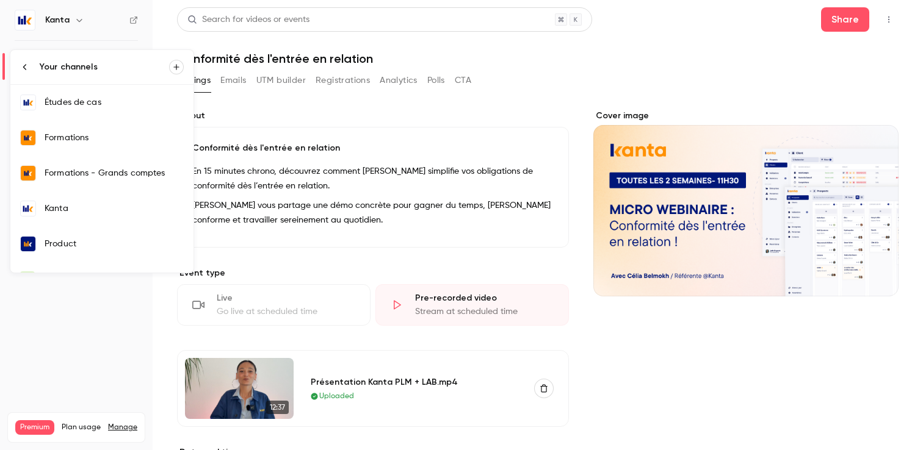
click at [154, 36] on div at bounding box center [461, 225] width 923 height 450
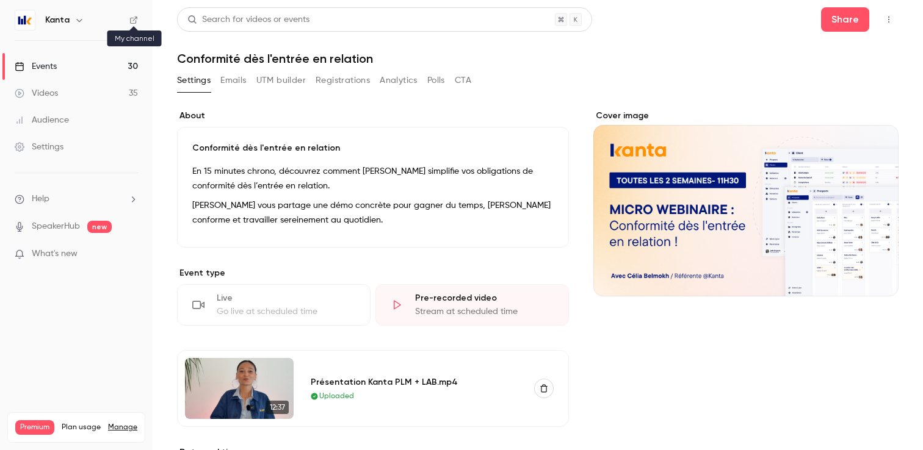
click at [133, 23] on icon at bounding box center [133, 19] width 7 height 7
click at [64, 60] on link "Events 30" at bounding box center [76, 66] width 153 height 27
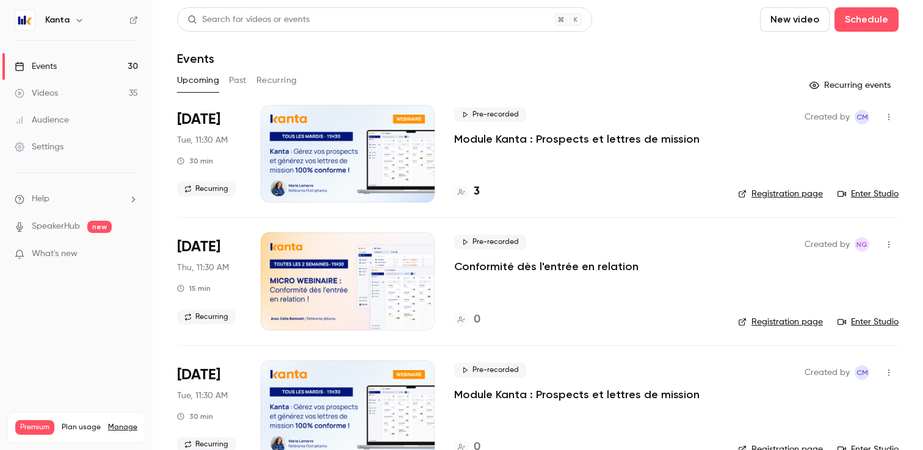
click at [45, 258] on span "What's new" at bounding box center [55, 254] width 46 height 13
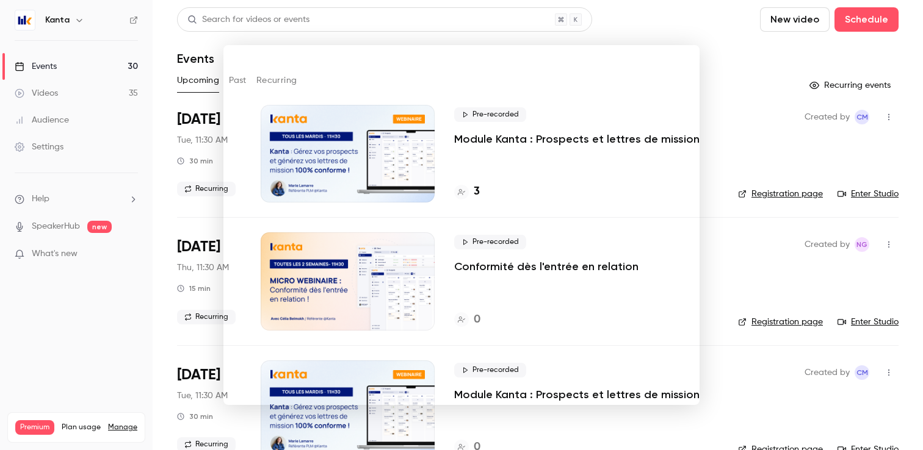
click at [63, 286] on div at bounding box center [461, 225] width 923 height 450
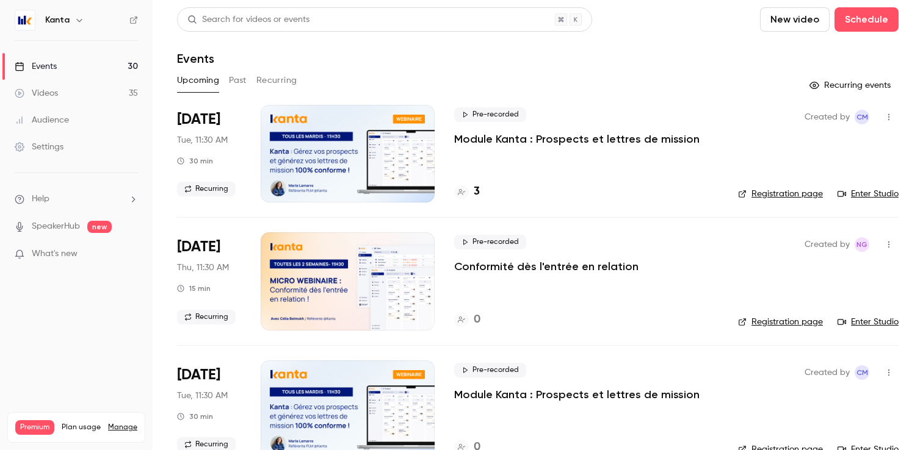
click at [54, 199] on li "Help" at bounding box center [76, 199] width 123 height 13
click at [120, 299] on div at bounding box center [461, 225] width 923 height 450
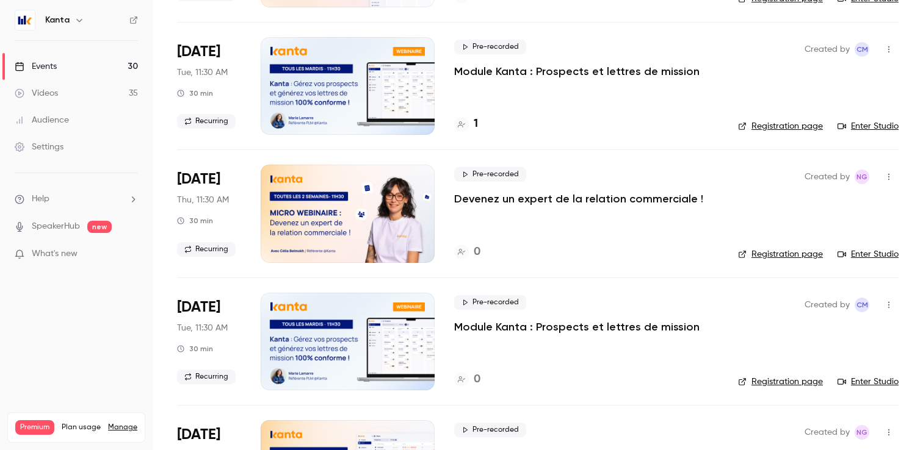
scroll to position [808, 0]
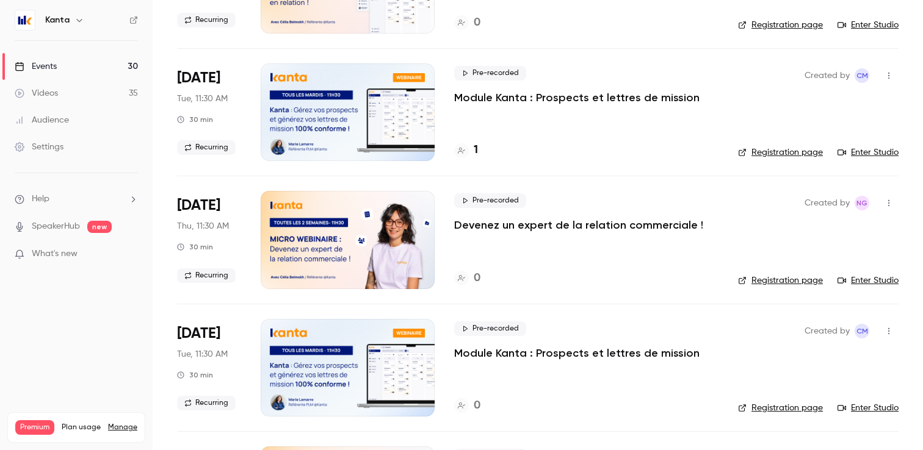
click at [471, 153] on div "1" at bounding box center [466, 150] width 24 height 16
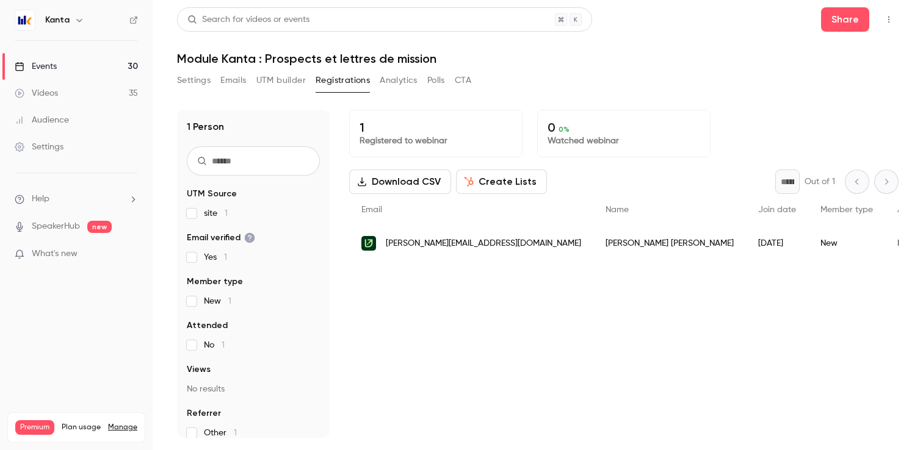
click at [123, 60] on link "Events 30" at bounding box center [76, 66] width 153 height 27
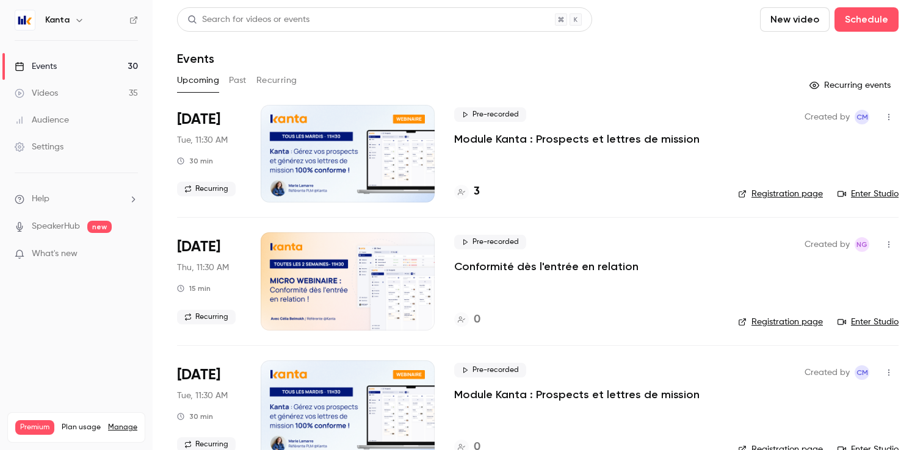
scroll to position [16, 0]
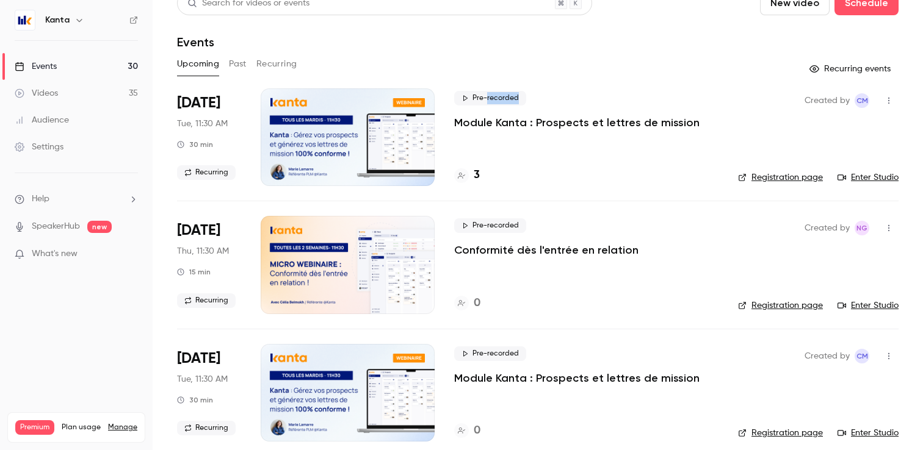
click at [480, 96] on span "Pre-recorded" at bounding box center [490, 98] width 72 height 15
click at [492, 96] on span "Pre-recorded" at bounding box center [490, 98] width 72 height 15
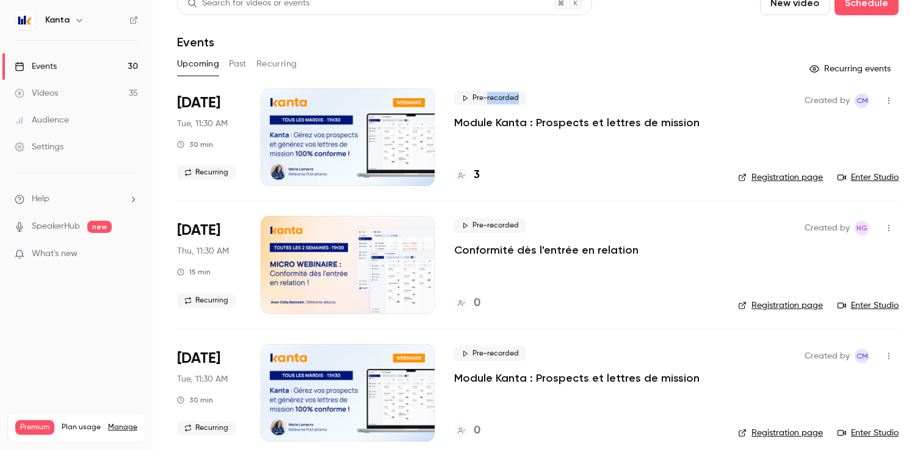
click at [492, 96] on span "Pre-recorded" at bounding box center [490, 98] width 72 height 15
click at [494, 227] on span "Pre-recorded" at bounding box center [490, 225] width 72 height 15
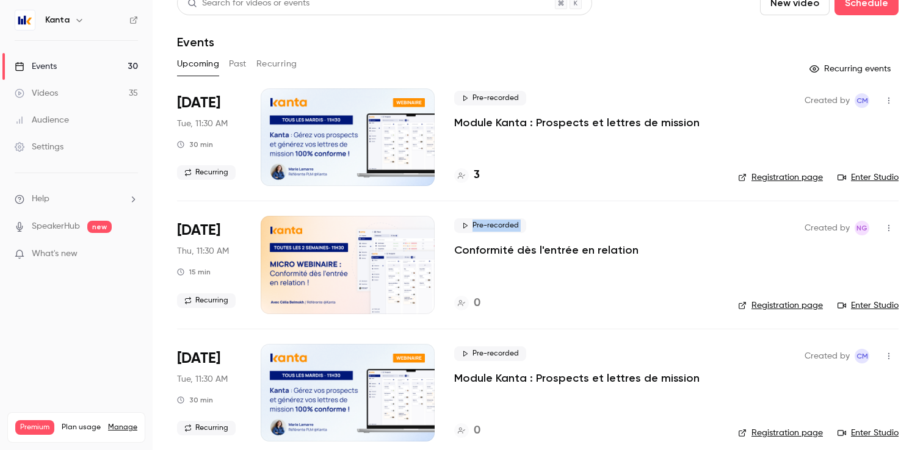
click at [73, 120] on link "Audience" at bounding box center [76, 120] width 153 height 27
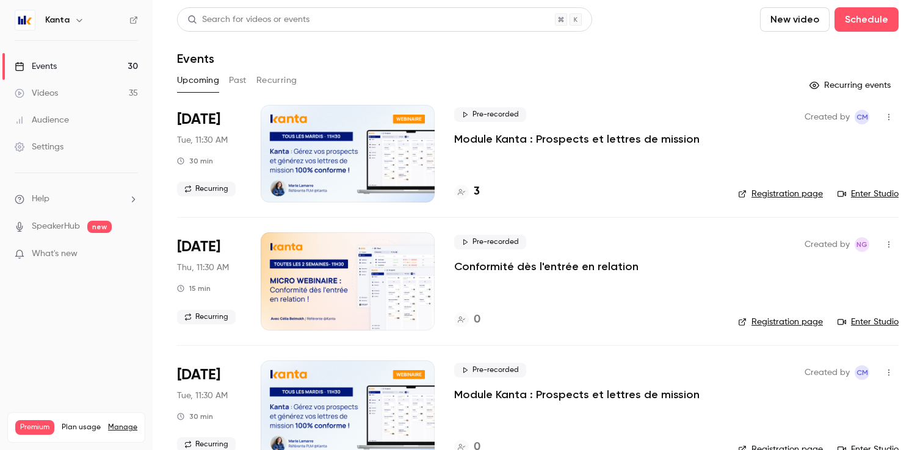
click at [56, 146] on div "Settings" at bounding box center [39, 147] width 49 height 12
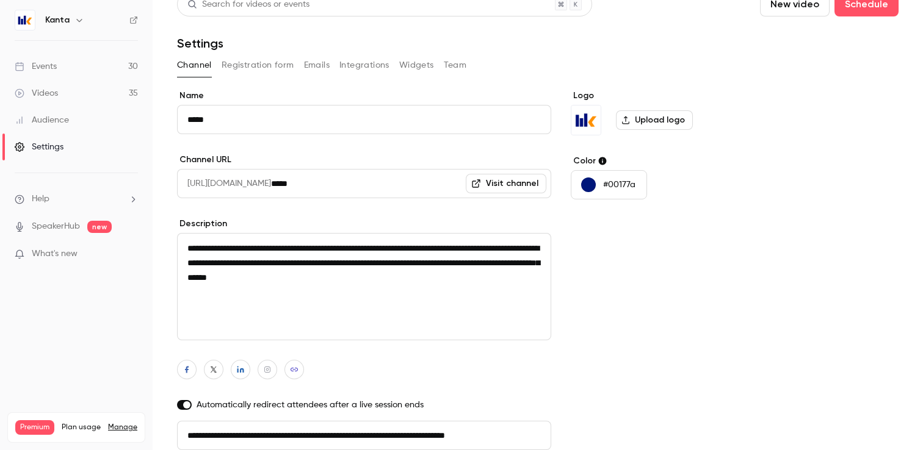
scroll to position [106, 0]
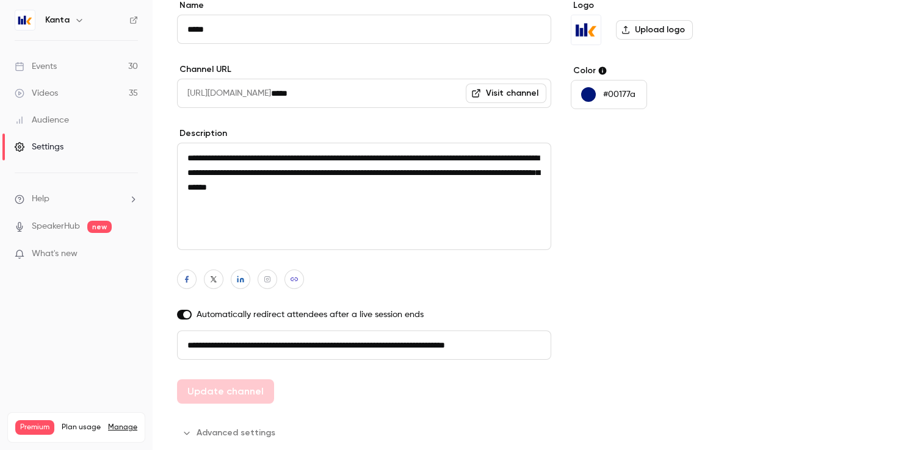
drag, startPoint x: 312, startPoint y: 344, endPoint x: 598, endPoint y: 336, distance: 285.7
click at [598, 337] on form "**********" at bounding box center [467, 221] width 581 height 444
click at [598, 336] on div "Logo Upload logo Color #00177a" at bounding box center [663, 201] width 187 height 405
drag, startPoint x: 329, startPoint y: 351, endPoint x: 136, endPoint y: 351, distance: 193.4
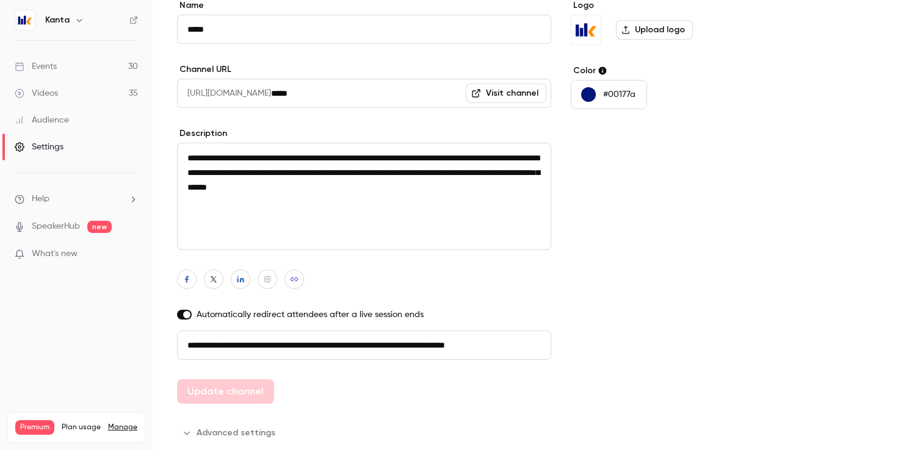
click at [136, 351] on div "**********" at bounding box center [461, 225] width 923 height 450
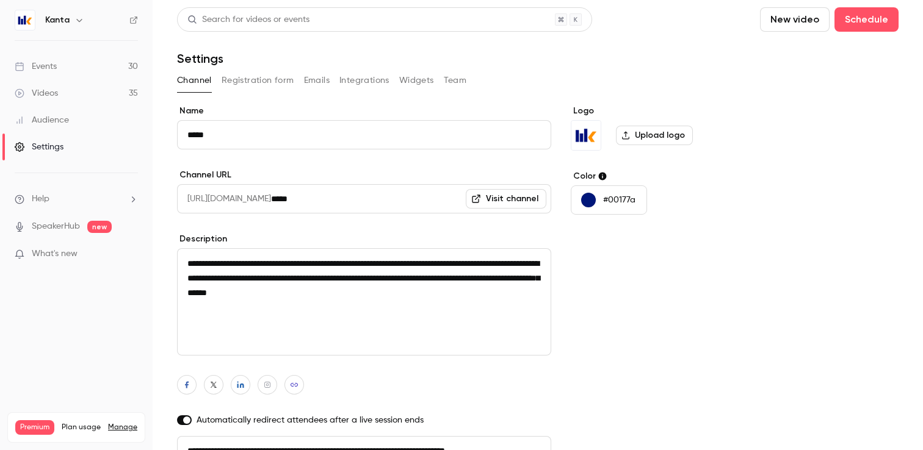
click at [268, 87] on button "Registration form" at bounding box center [257, 81] width 73 height 20
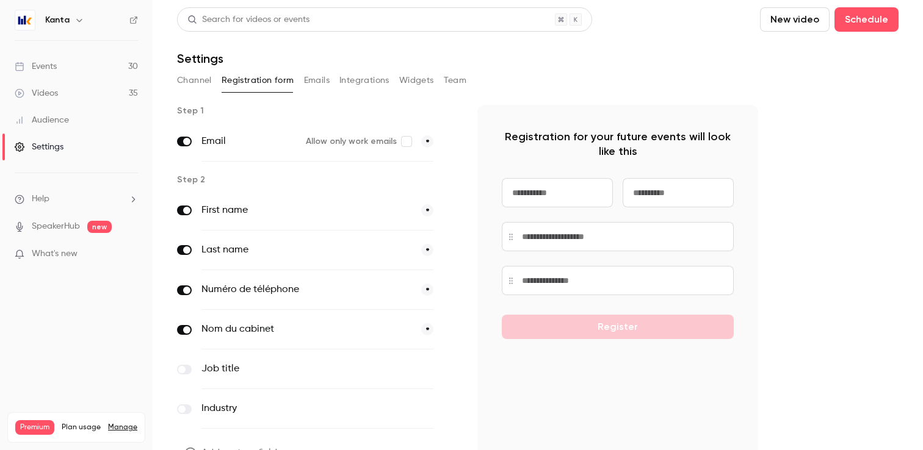
click at [322, 82] on button "Emails" at bounding box center [317, 81] width 26 height 20
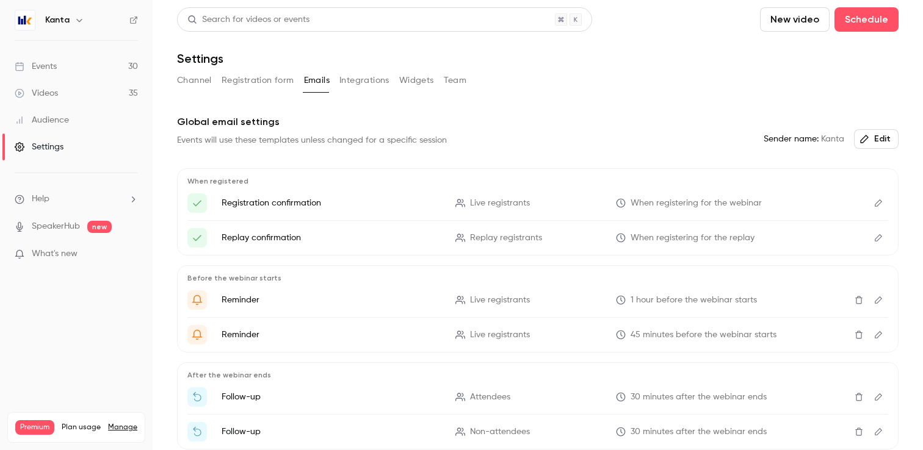
click at [352, 87] on button "Integrations" at bounding box center [364, 81] width 50 height 20
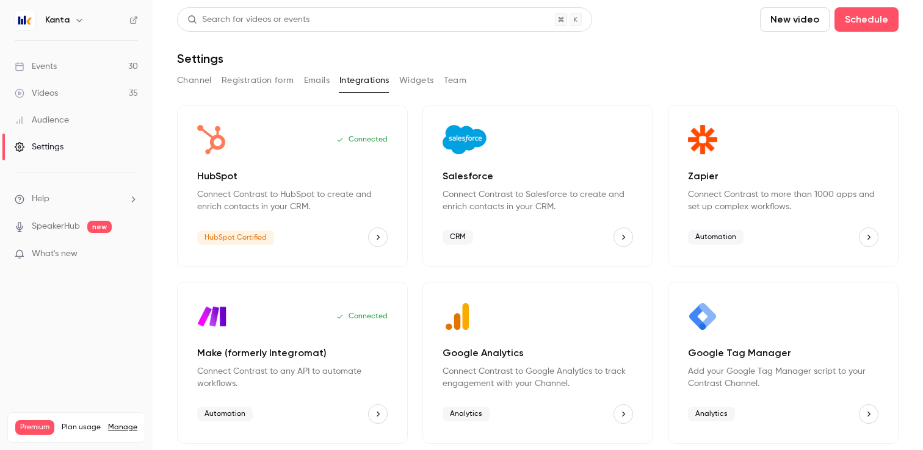
click at [413, 76] on button "Widgets" at bounding box center [416, 81] width 35 height 20
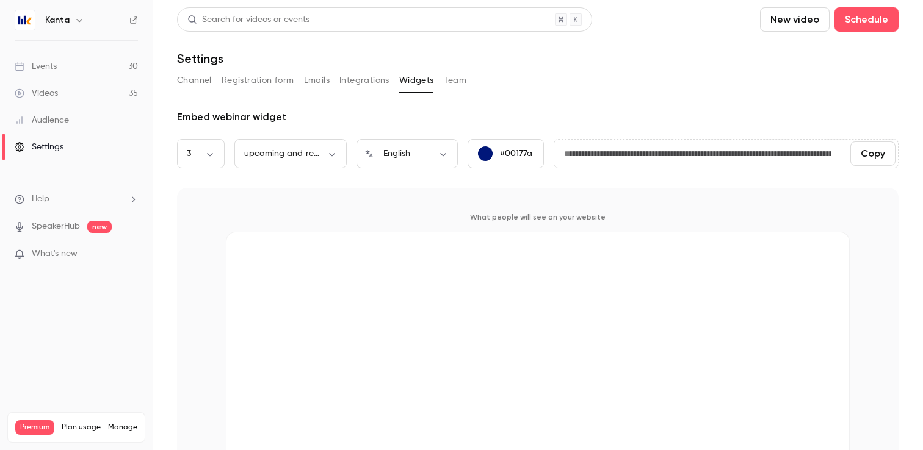
scroll to position [41, 0]
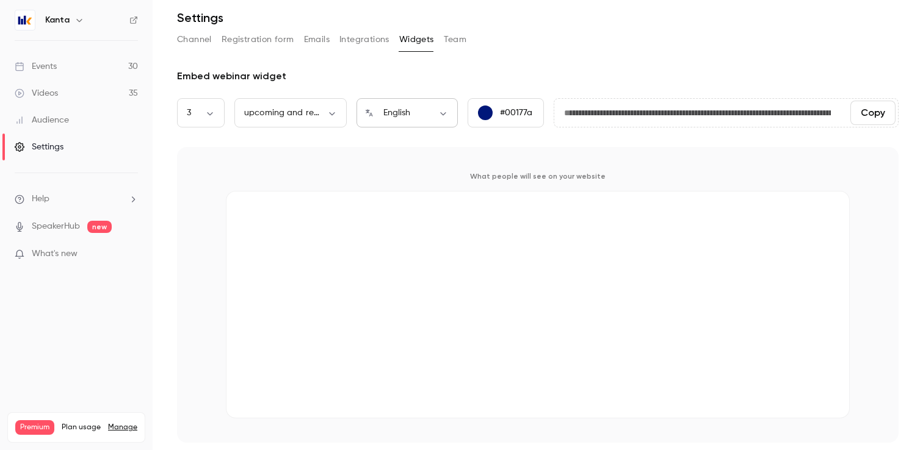
click at [386, 126] on div "English ** ​" at bounding box center [406, 112] width 101 height 29
click at [405, 113] on body "**********" at bounding box center [461, 225] width 923 height 450
click at [395, 184] on li "Français" at bounding box center [406, 185] width 101 height 32
type input "**"
type input "**********"
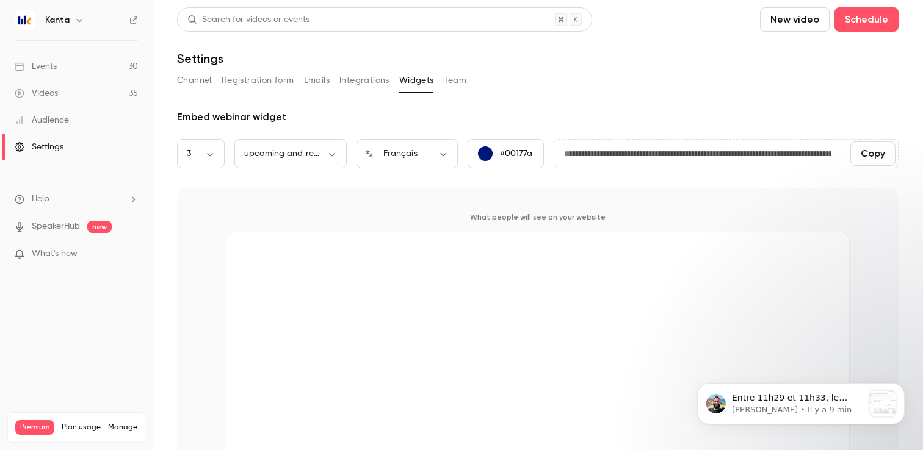
scroll to position [0, 0]
click at [783, 409] on p "Karim • Il y a 15 min" at bounding box center [798, 410] width 132 height 11
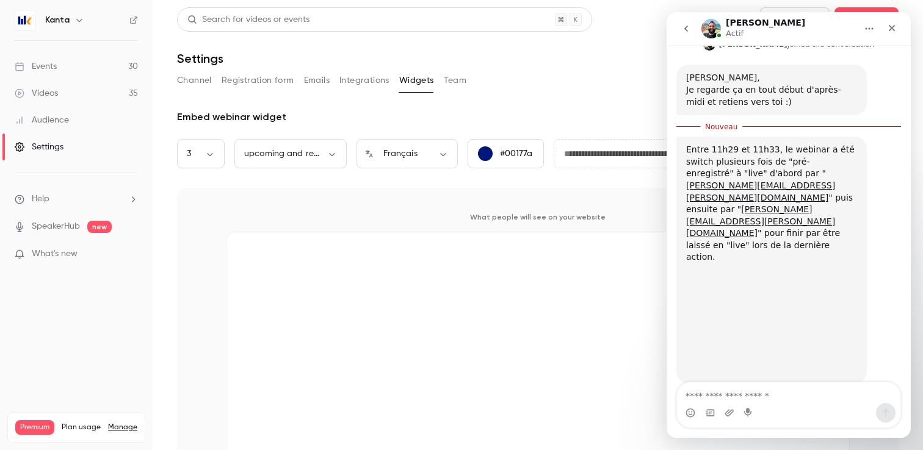
scroll to position [273, 0]
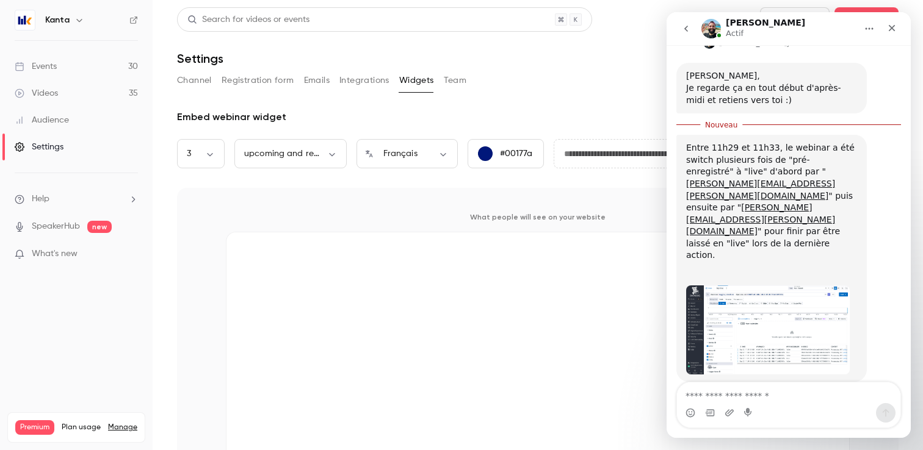
click at [785, 315] on img "Karim dit…" at bounding box center [768, 330] width 164 height 88
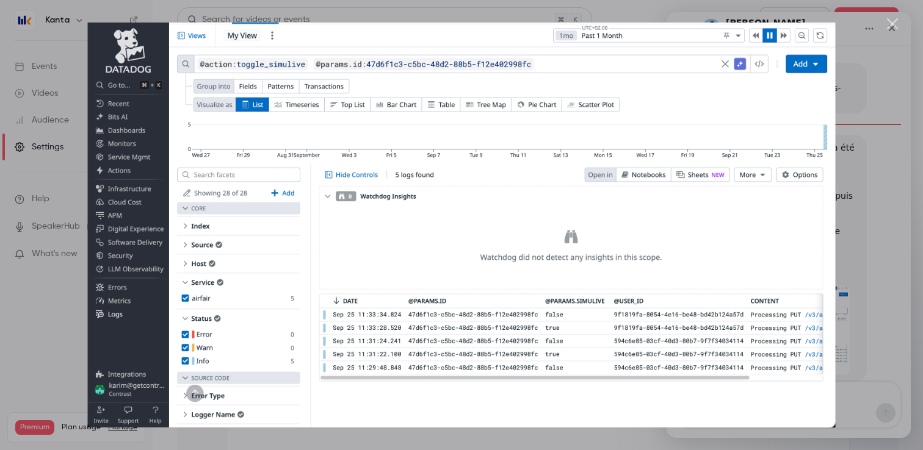
click at [699, 343] on img "Fermer" at bounding box center [460, 225] width 747 height 405
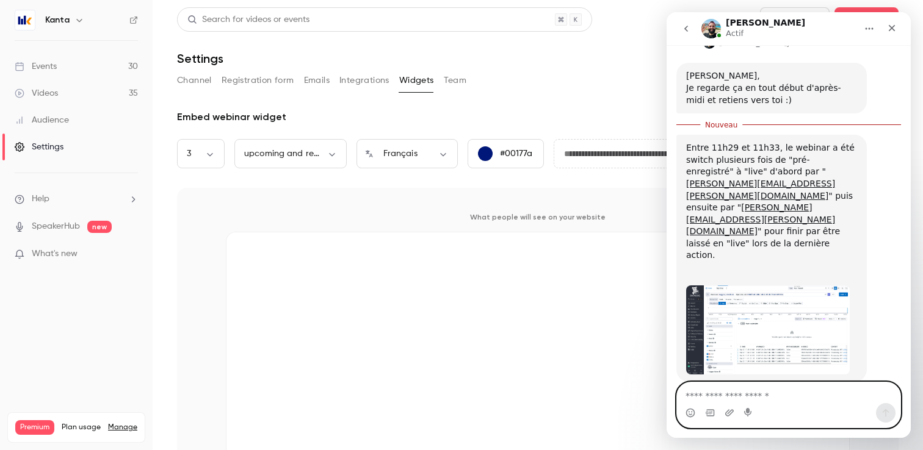
click at [715, 397] on textarea "Envoyer un message..." at bounding box center [788, 393] width 223 height 21
type textarea "**********"
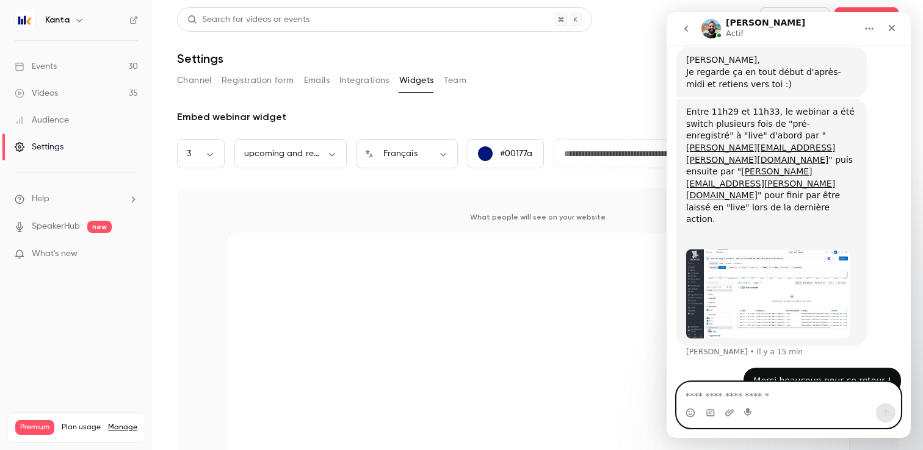
scroll to position [289, 0]
type textarea "**********"
click at [887, 419] on button "Envoyer un message…" at bounding box center [886, 413] width 20 height 20
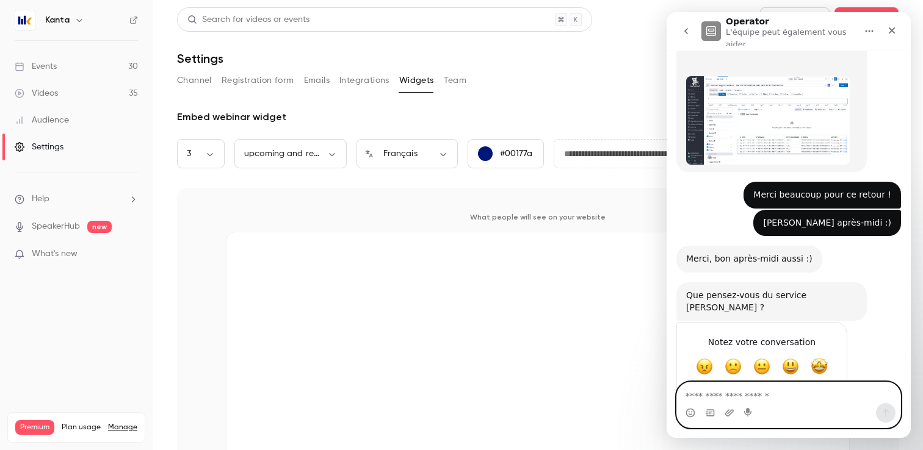
scroll to position [464, 0]
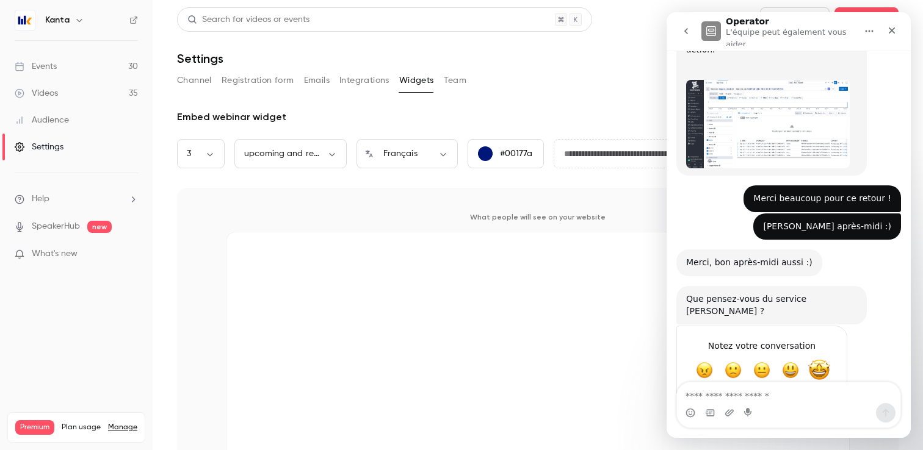
click at [822, 359] on span "Formidable" at bounding box center [819, 370] width 22 height 22
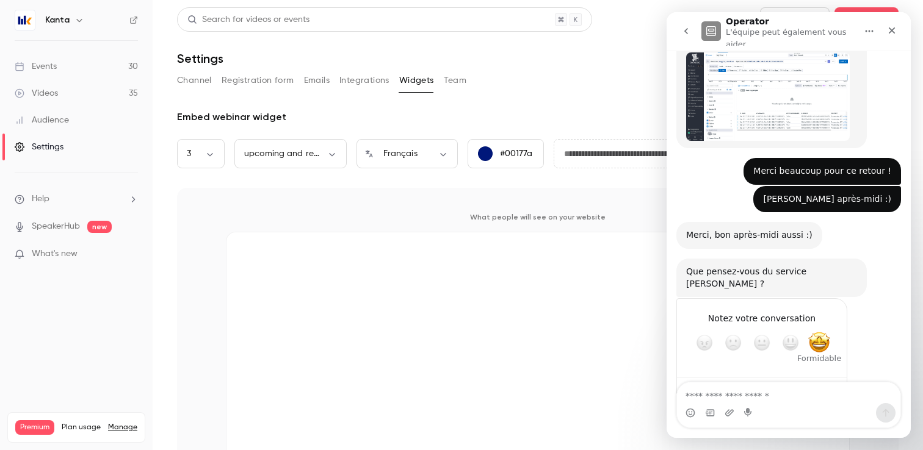
scroll to position [497, 0]
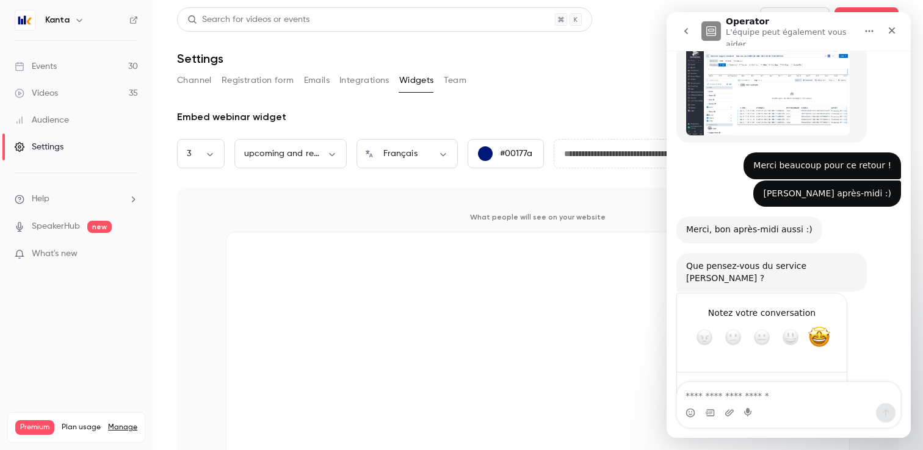
type textarea "**********"
click at [830, 377] on div "Soumettre" at bounding box center [825, 389] width 24 height 24
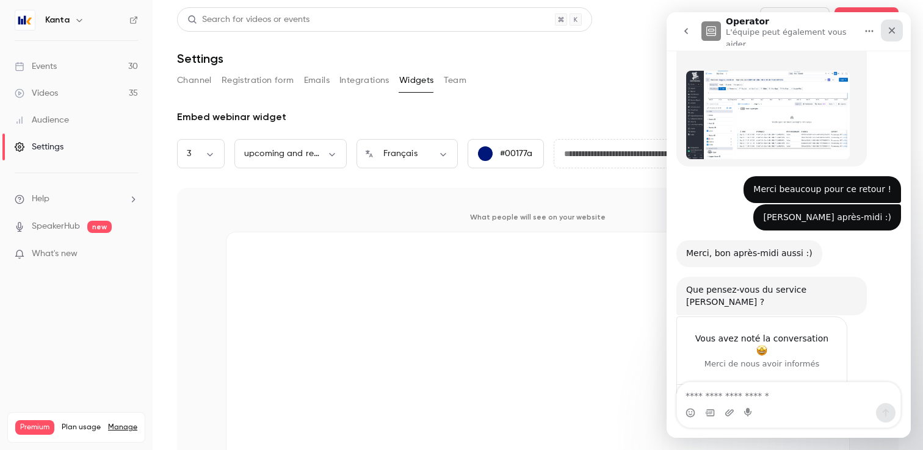
click at [899, 29] on div "Fermer" at bounding box center [891, 31] width 22 height 22
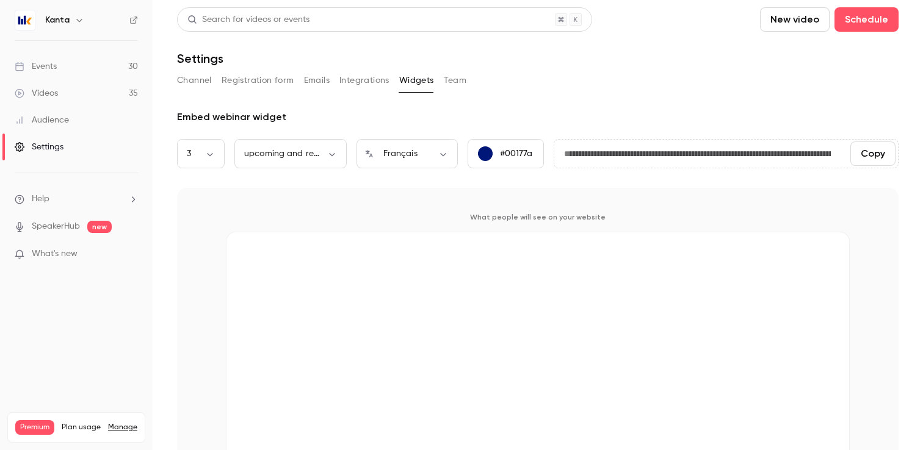
scroll to position [39, 0]
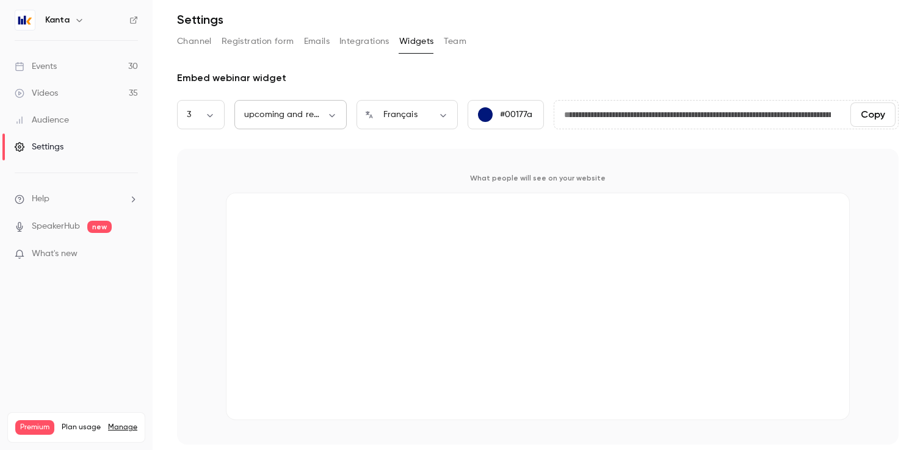
click at [317, 109] on body "**********" at bounding box center [461, 225] width 923 height 450
click at [303, 178] on li "replays" at bounding box center [290, 187] width 112 height 32
type input "****"
type input "**********"
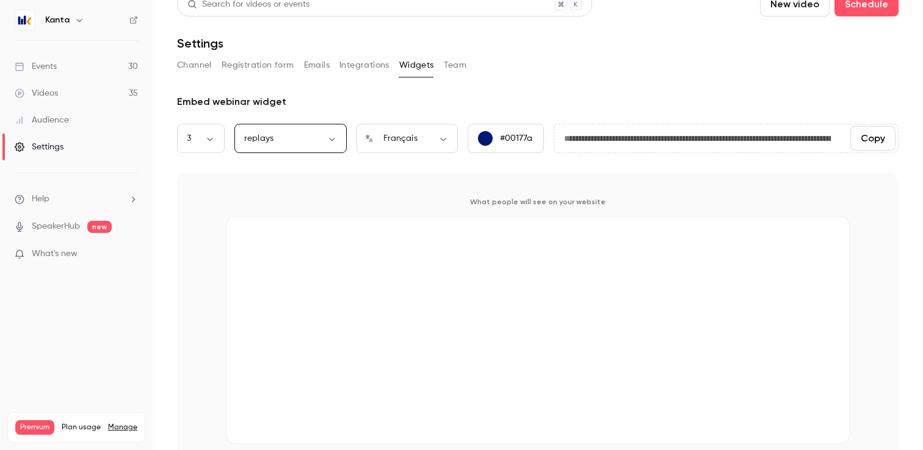
scroll to position [10, 0]
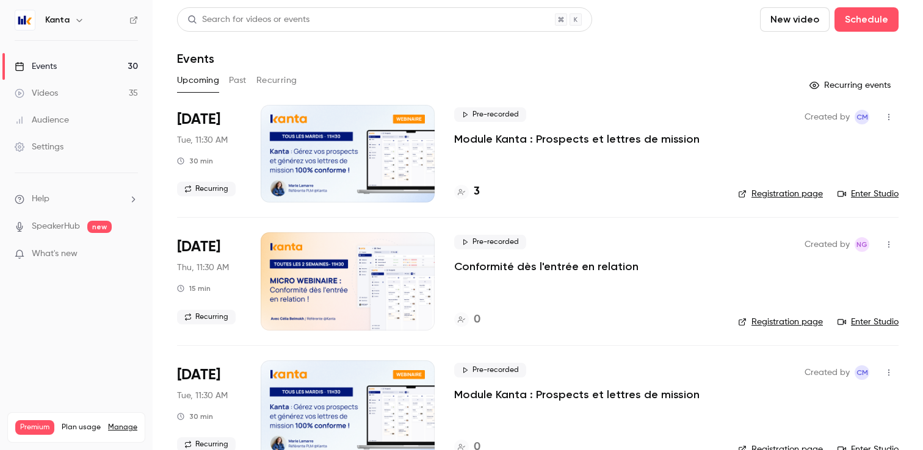
click at [59, 152] on div "Settings" at bounding box center [39, 147] width 49 height 12
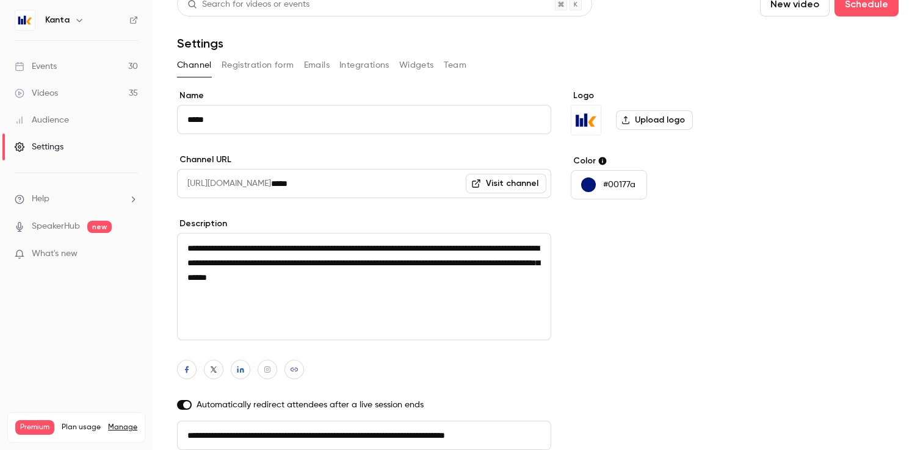
scroll to position [0, 27]
click at [439, 71] on div "Channel Registration form Emails Integrations Widgets Team" at bounding box center [537, 66] width 721 height 20
click at [455, 67] on button "Team" at bounding box center [455, 66] width 23 height 20
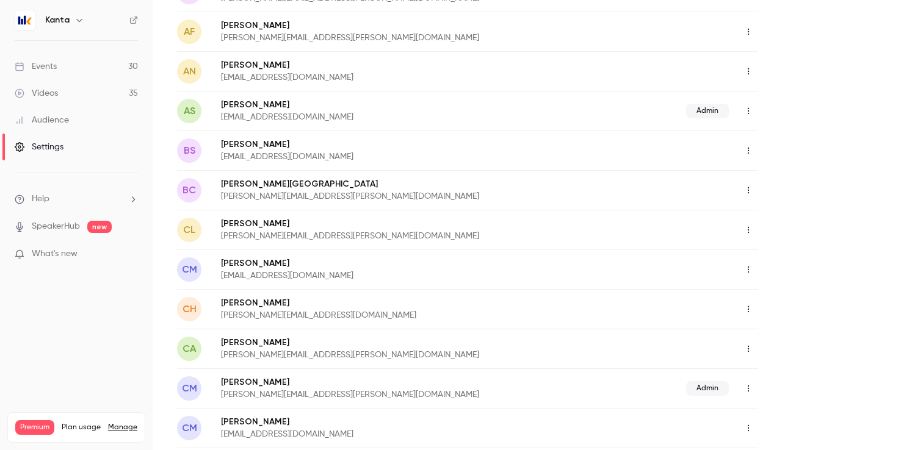
scroll to position [182, 0]
click at [747, 277] on button "button" at bounding box center [748, 269] width 20 height 20
click at [865, 209] on div at bounding box center [461, 225] width 923 height 450
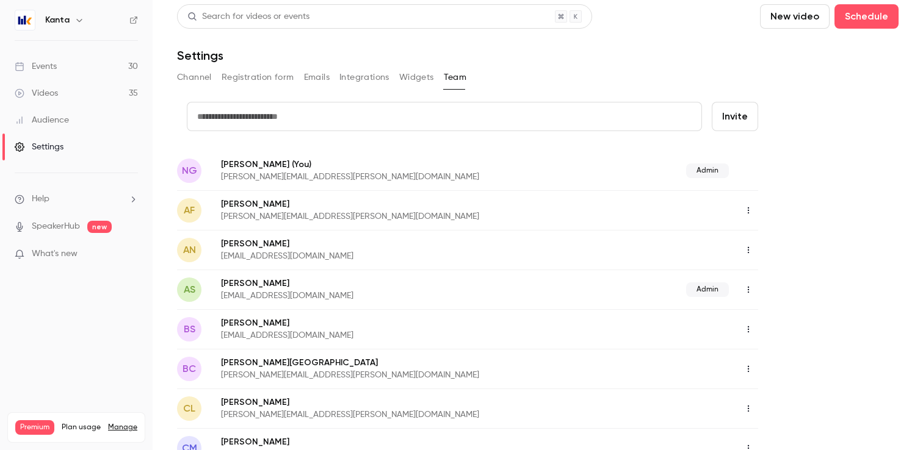
scroll to position [0, 0]
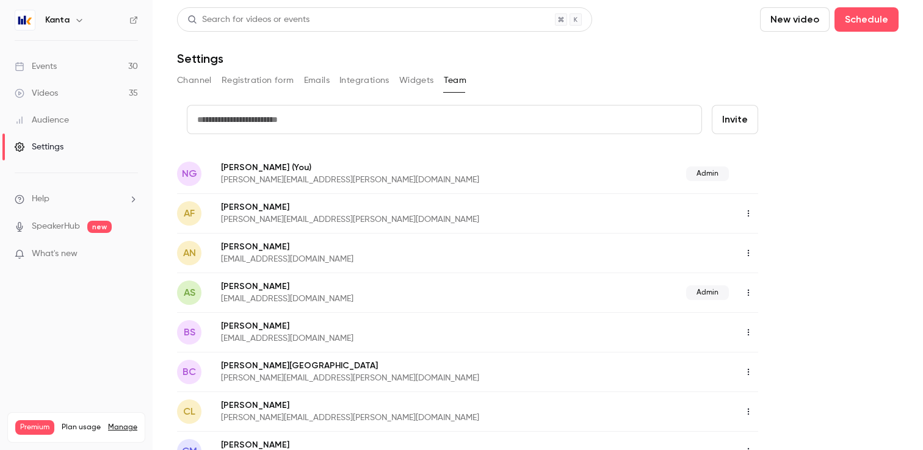
click at [752, 215] on icon "button" at bounding box center [748, 213] width 10 height 9
click at [780, 201] on div at bounding box center [461, 225] width 923 height 450
click at [736, 227] on div "AF [PERSON_NAME] [PERSON_NAME][EMAIL_ADDRESS][PERSON_NAME][DOMAIN_NAME]" at bounding box center [467, 213] width 581 height 40
click at [744, 221] on button "button" at bounding box center [748, 214] width 20 height 20
click at [745, 219] on div at bounding box center [461, 225] width 923 height 450
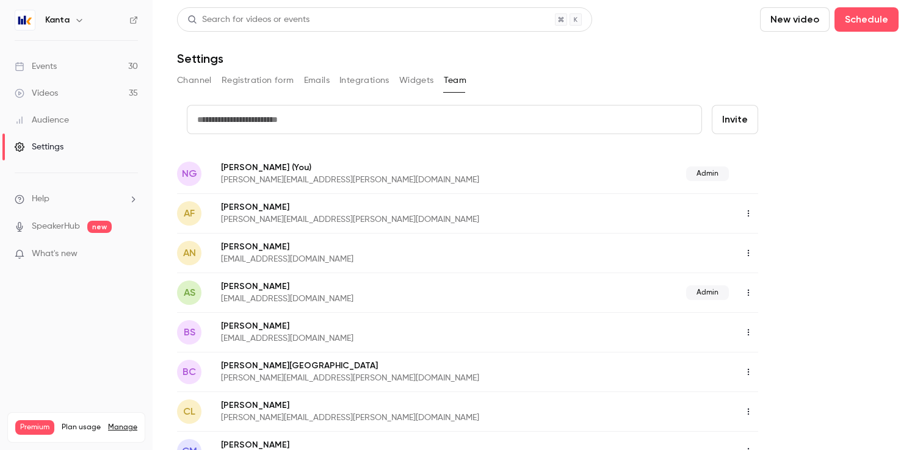
click at [745, 219] on button "button" at bounding box center [748, 214] width 20 height 20
click at [617, 278] on div at bounding box center [461, 225] width 923 height 450
